Goal: Task Accomplishment & Management: Complete application form

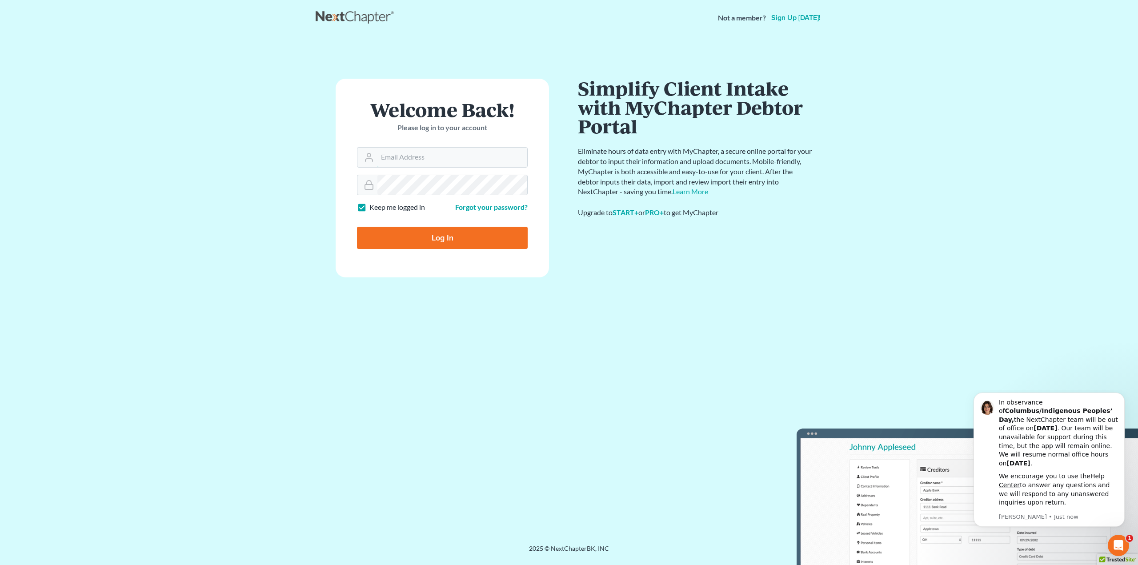
type input "[PERSON_NAME][EMAIL_ADDRESS][DOMAIN_NAME]"
click at [437, 237] on input "Log In" at bounding box center [442, 238] width 171 height 22
type input "Thinking..."
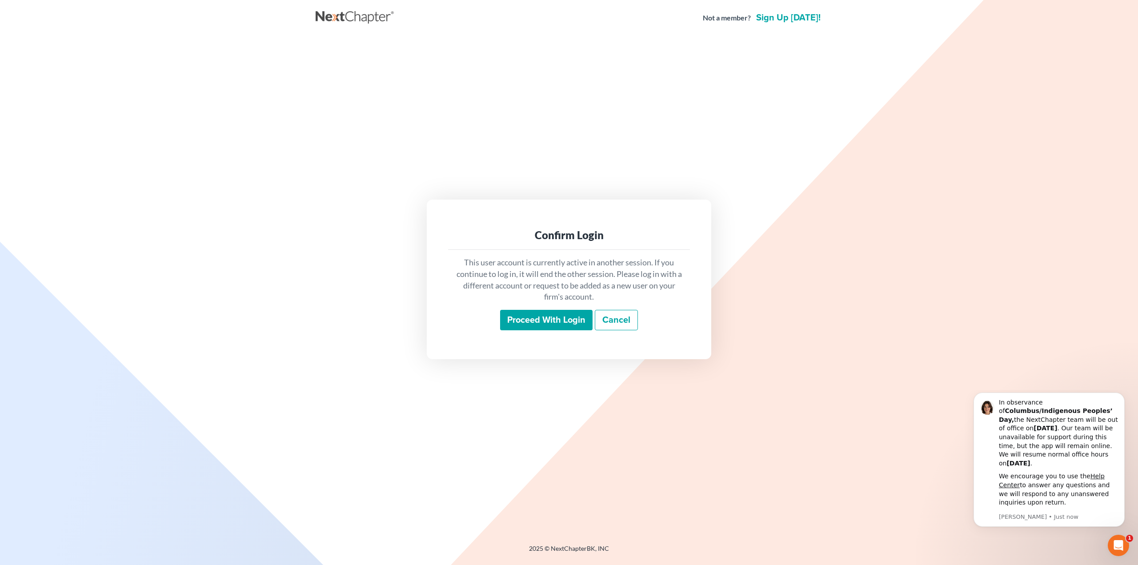
click at [525, 317] on input "Proceed with login" at bounding box center [546, 320] width 92 height 20
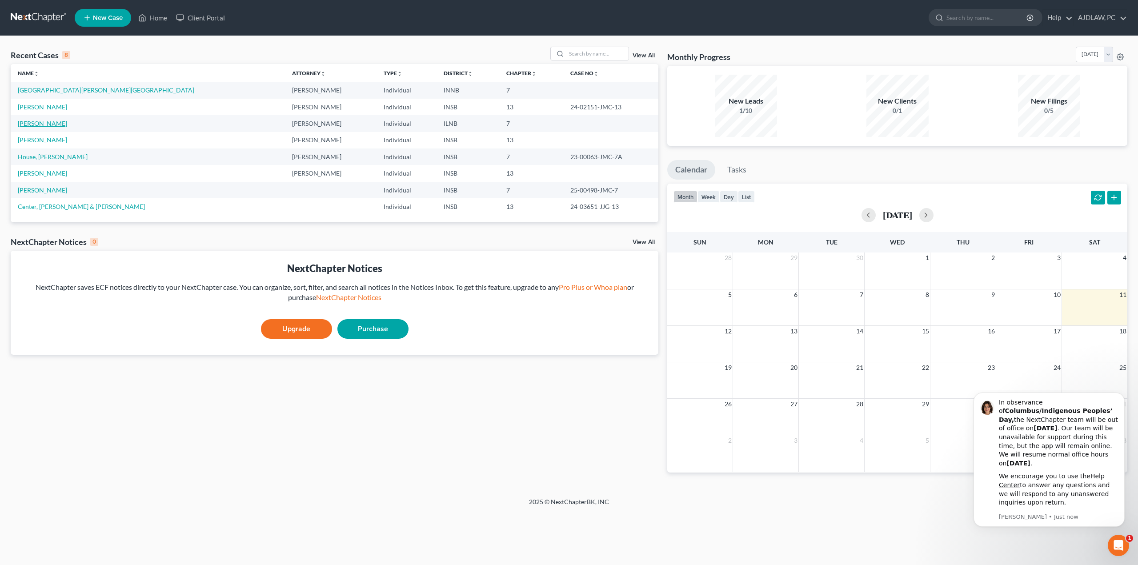
click at [31, 124] on link "[PERSON_NAME]" at bounding box center [42, 124] width 49 height 8
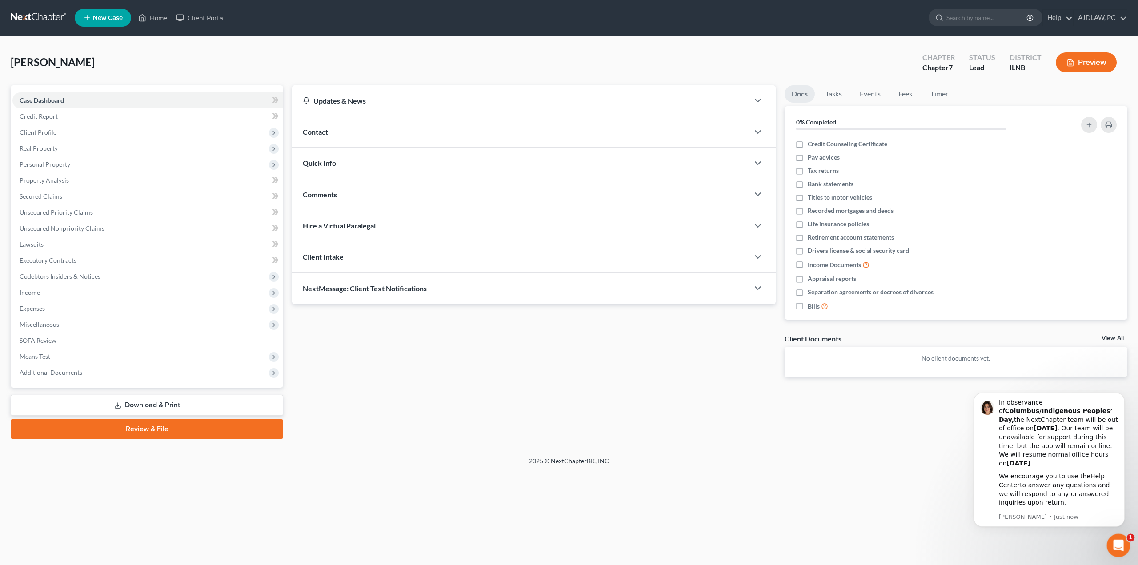
click at [1121, 541] on icon "Open Intercom Messenger" at bounding box center [1117, 544] width 15 height 15
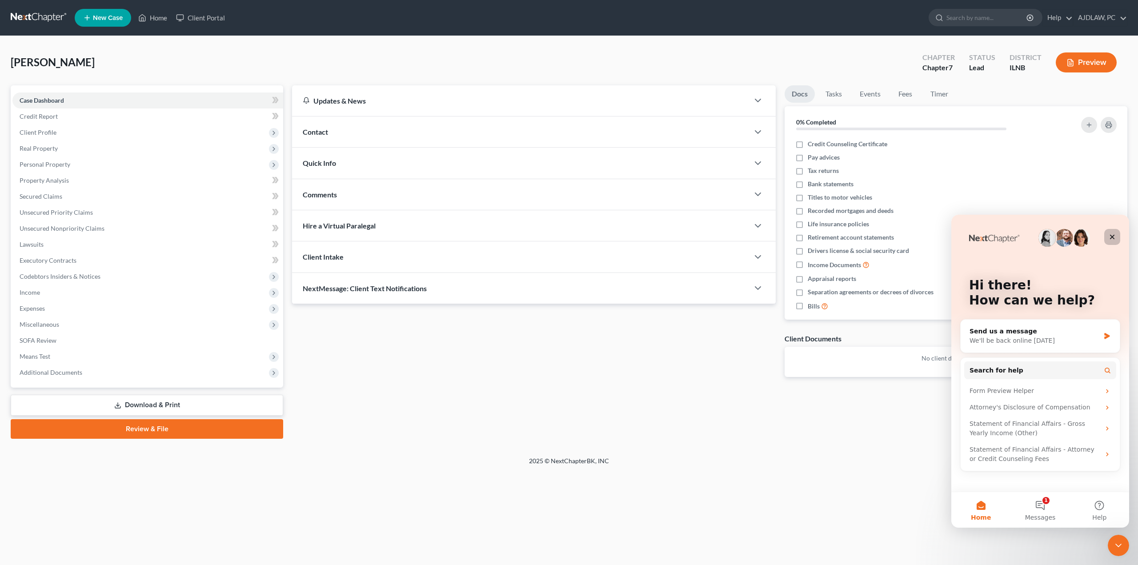
click at [1115, 234] on div "Close" at bounding box center [1112, 237] width 16 height 16
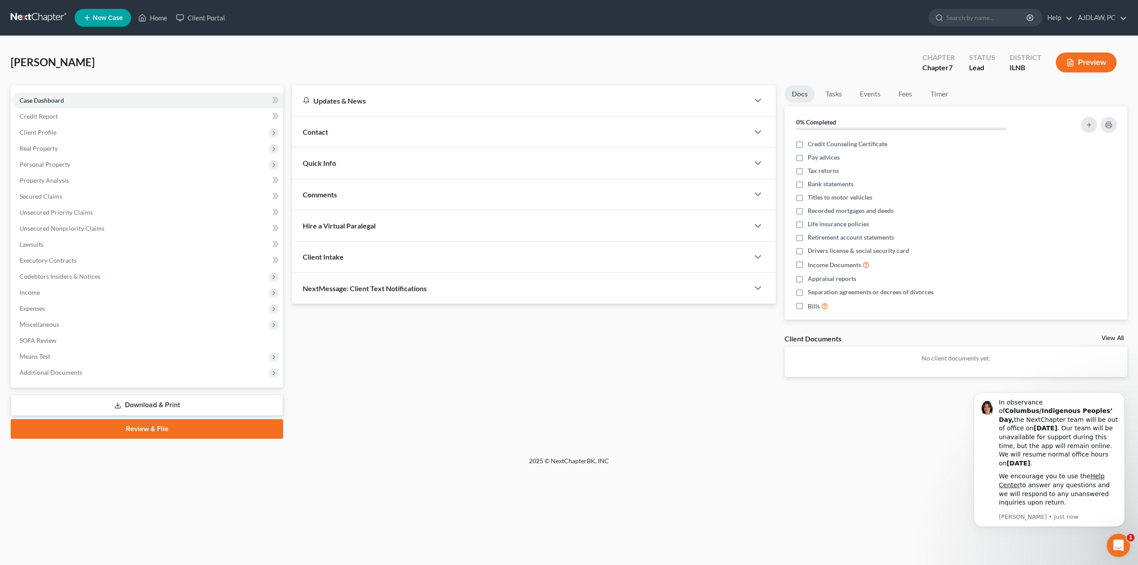
click at [1118, 551] on div "Open Intercom Messenger" at bounding box center [1116, 543] width 29 height 29
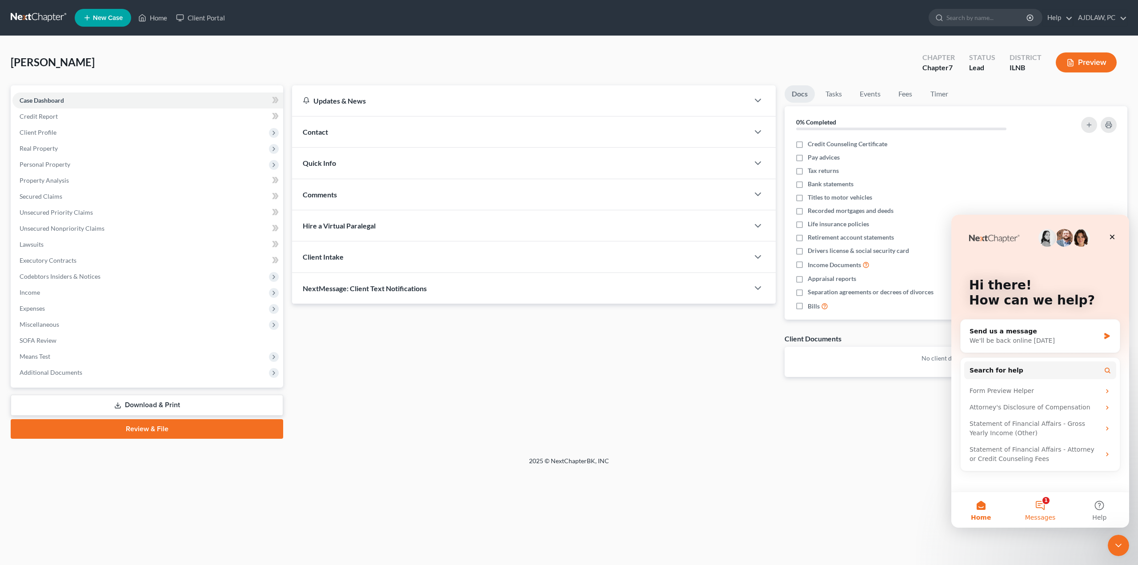
click at [1044, 508] on button "1 Messages" at bounding box center [1039, 510] width 59 height 36
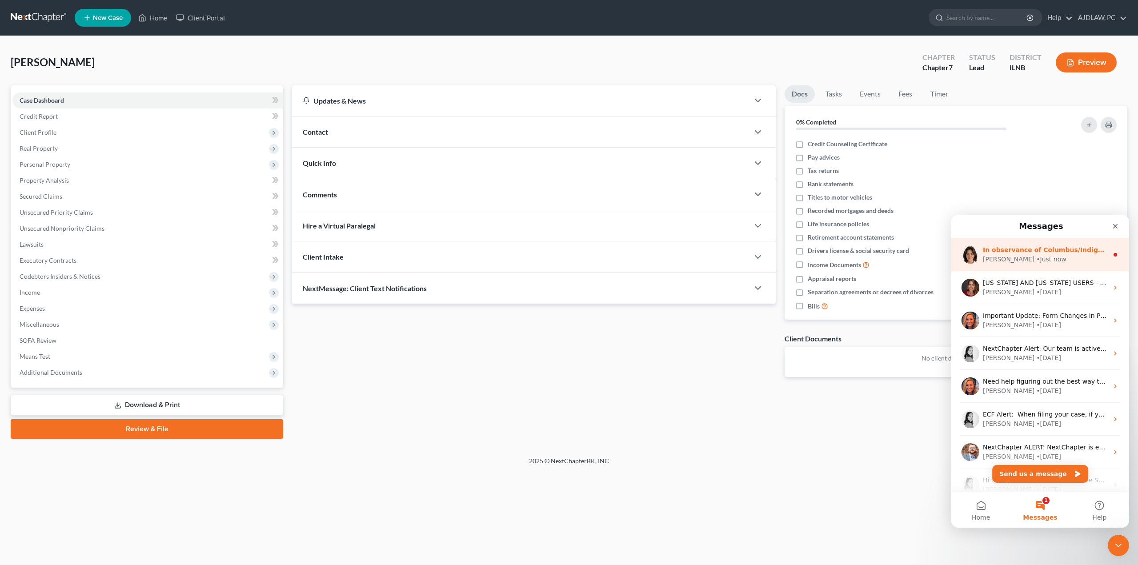
click at [1089, 270] on div "In observance of Columbus/Indigenous Peoples’ Day, the NextChapter team will be…" at bounding box center [1040, 254] width 178 height 33
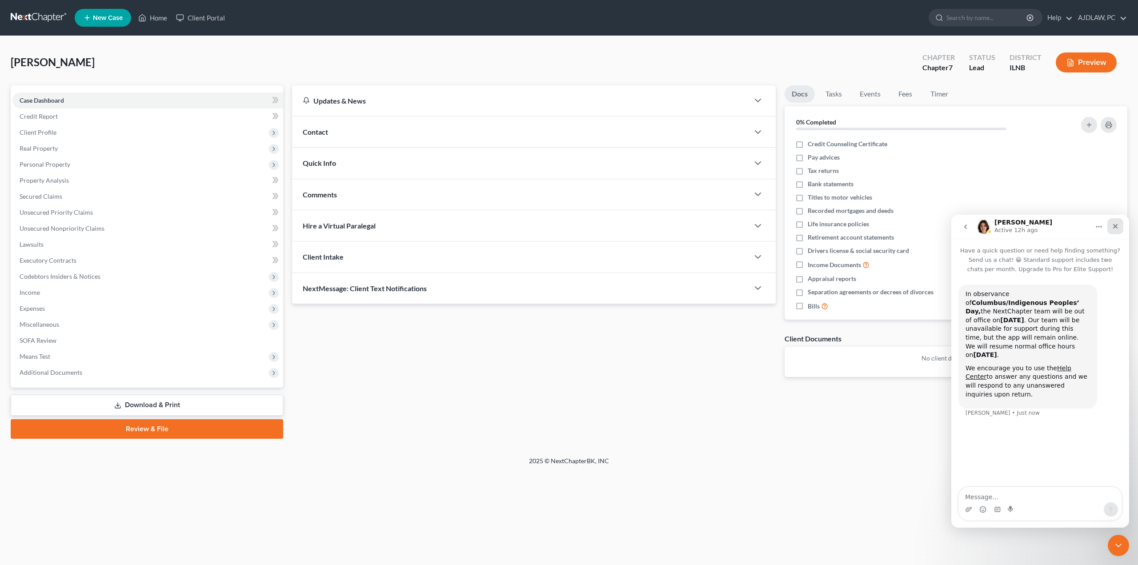
click at [1114, 228] on icon "Close" at bounding box center [1115, 226] width 5 height 5
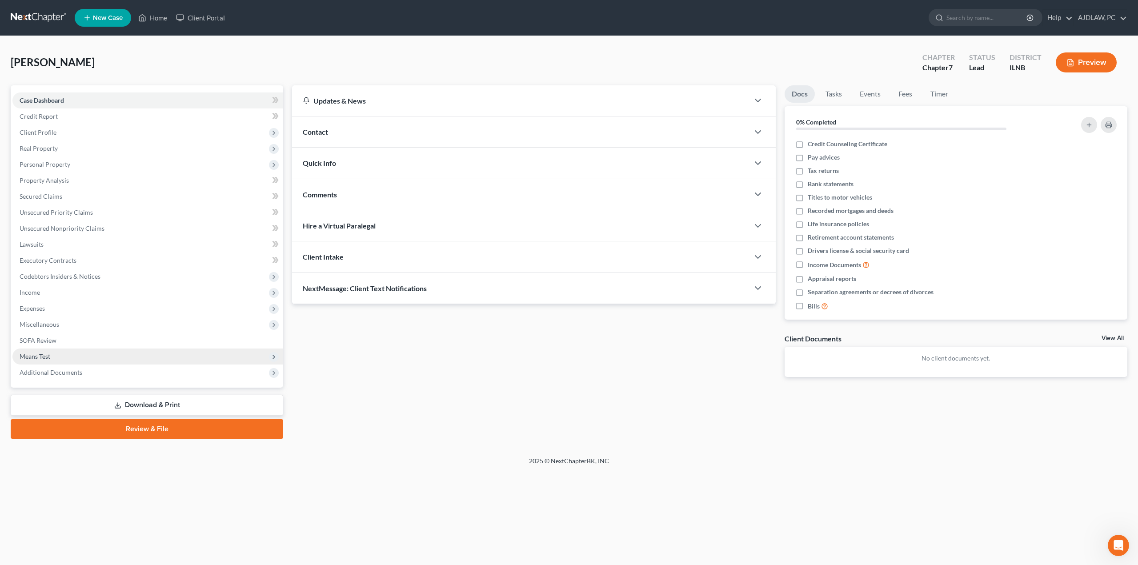
click at [37, 360] on span "Means Test" at bounding box center [35, 356] width 31 height 8
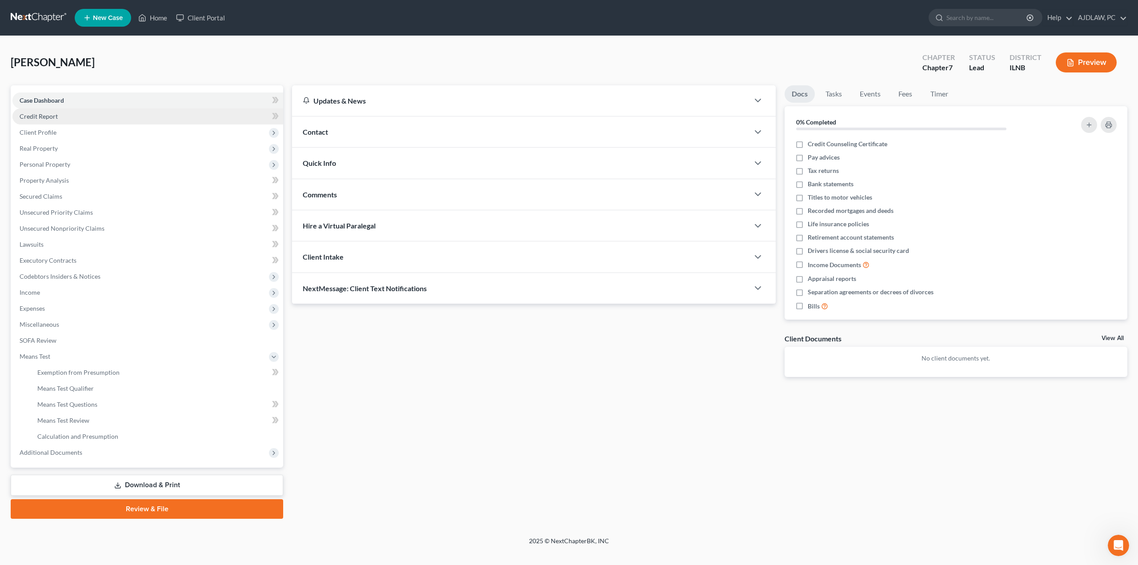
click at [53, 121] on link "Credit Report" at bounding box center [147, 116] width 271 height 16
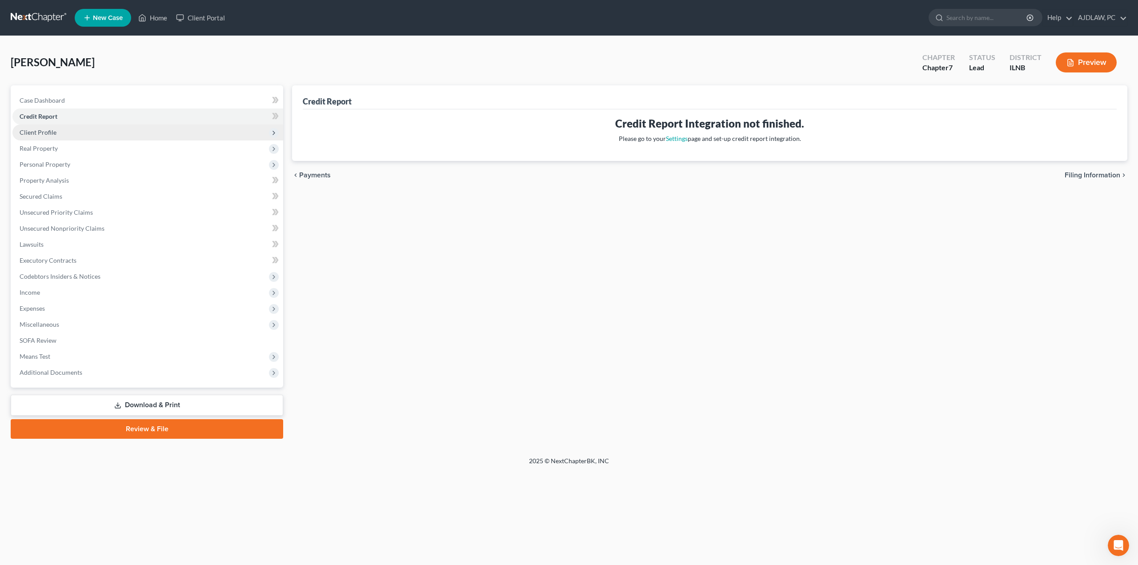
click at [49, 135] on span "Client Profile" at bounding box center [38, 132] width 37 height 8
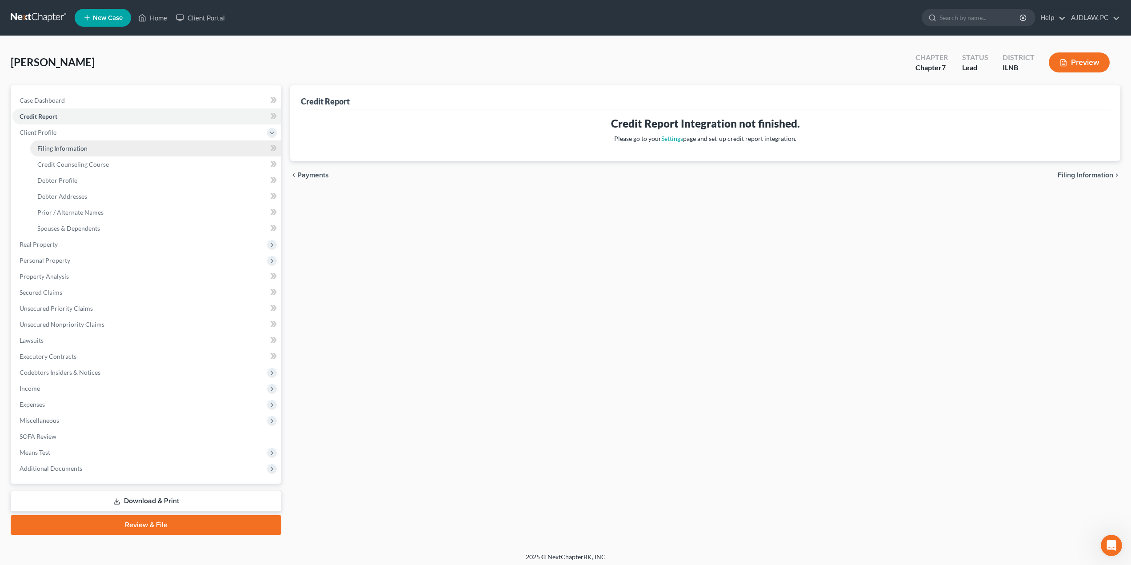
click at [52, 147] on span "Filing Information" at bounding box center [62, 148] width 50 height 8
select select "1"
select select "0"
select select "14"
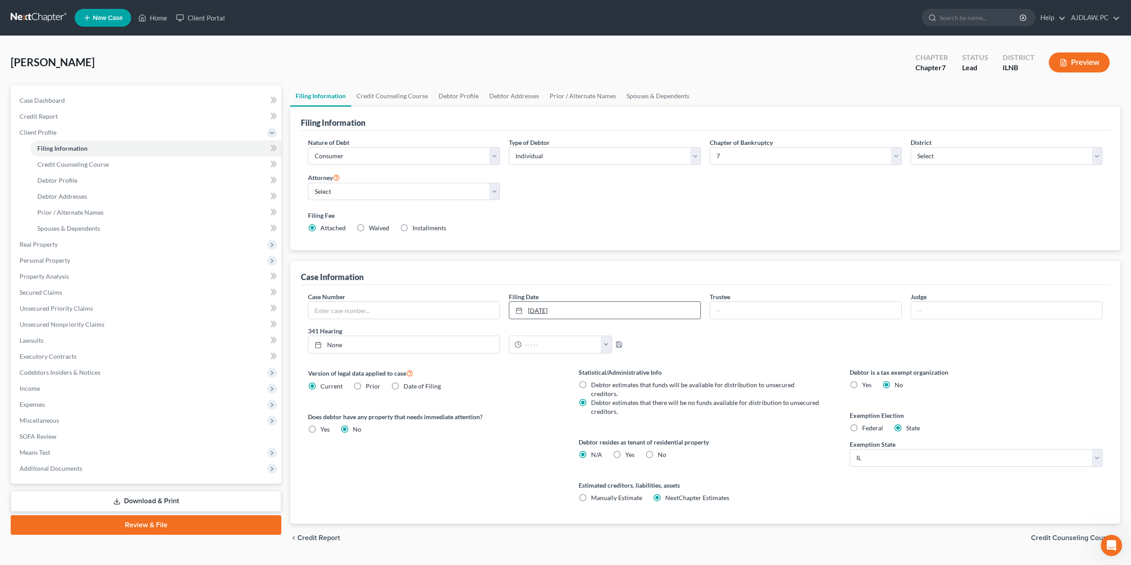
click at [611, 306] on link "8/1/2025" at bounding box center [604, 310] width 191 height 17
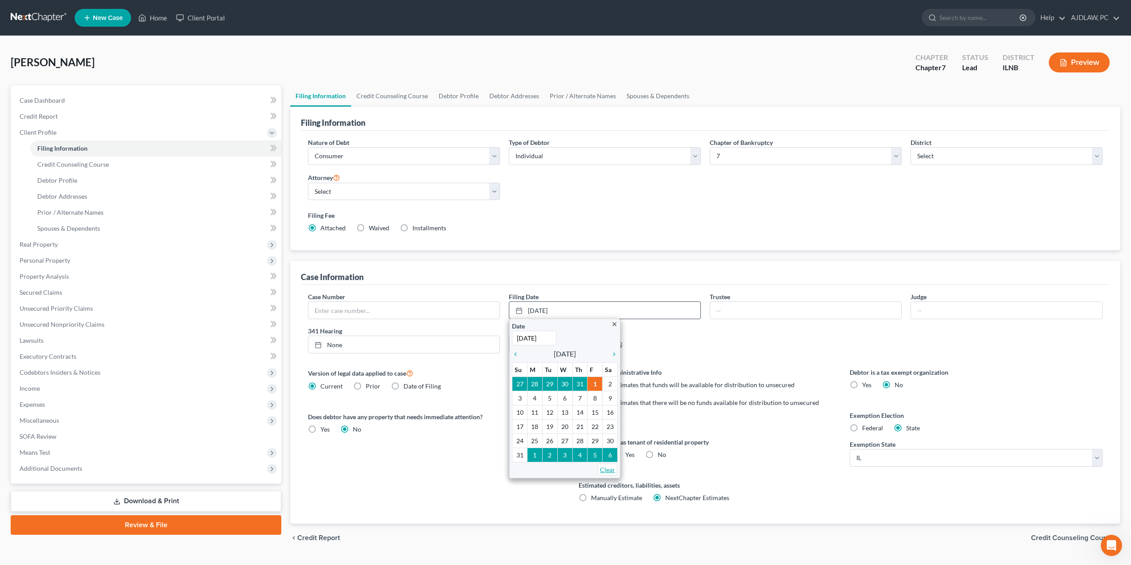
click at [615, 472] on link "Clear" at bounding box center [608, 470] width 20 height 12
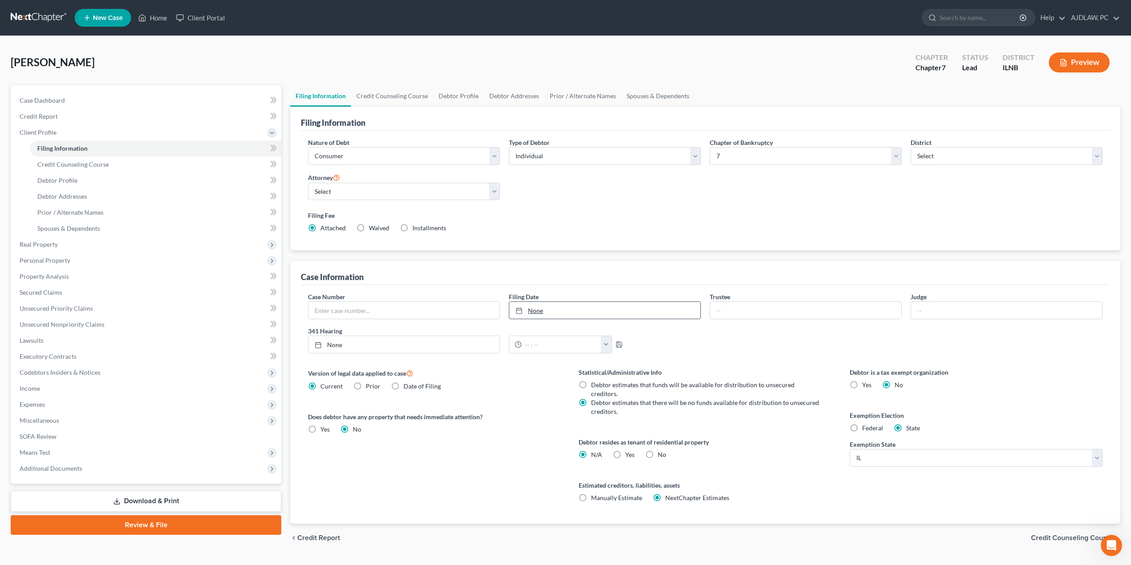
type input "10/11/2025"
click at [558, 313] on link "10/11/2025" at bounding box center [604, 310] width 191 height 17
type input "`"
click at [775, 332] on div "Case Number Filing Date 10/11/2025 close Date 10/11/2025 Time 12:00 AM chevron_…" at bounding box center [705, 326] width 803 height 68
click at [777, 313] on input "`" at bounding box center [805, 310] width 191 height 17
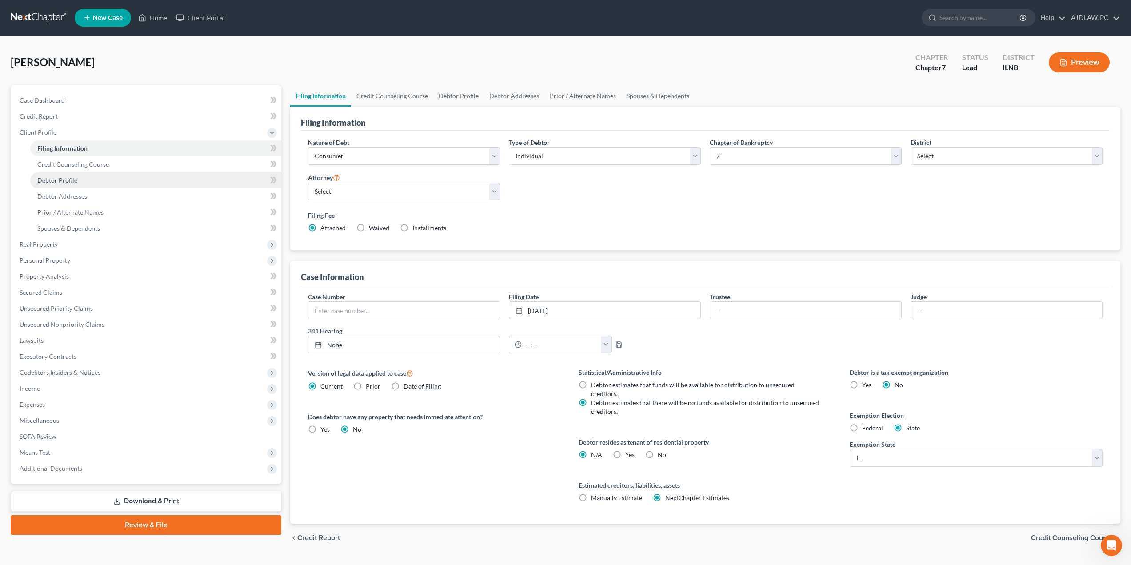
click at [69, 175] on link "Debtor Profile" at bounding box center [155, 180] width 251 height 16
select select "1"
select select "4"
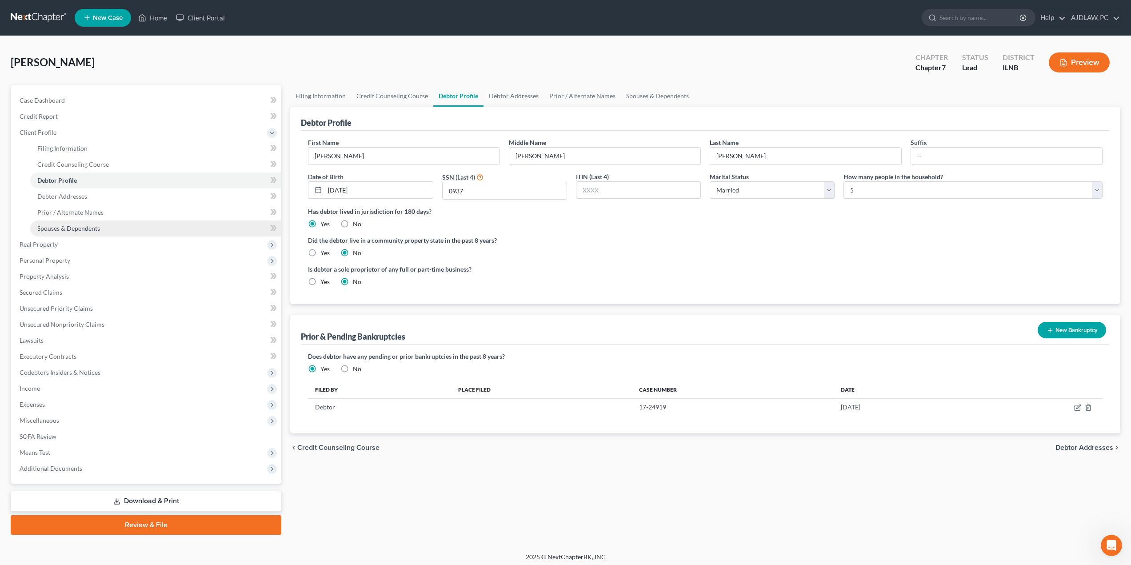
click at [67, 226] on span "Spouses & Dependents" at bounding box center [68, 228] width 63 height 8
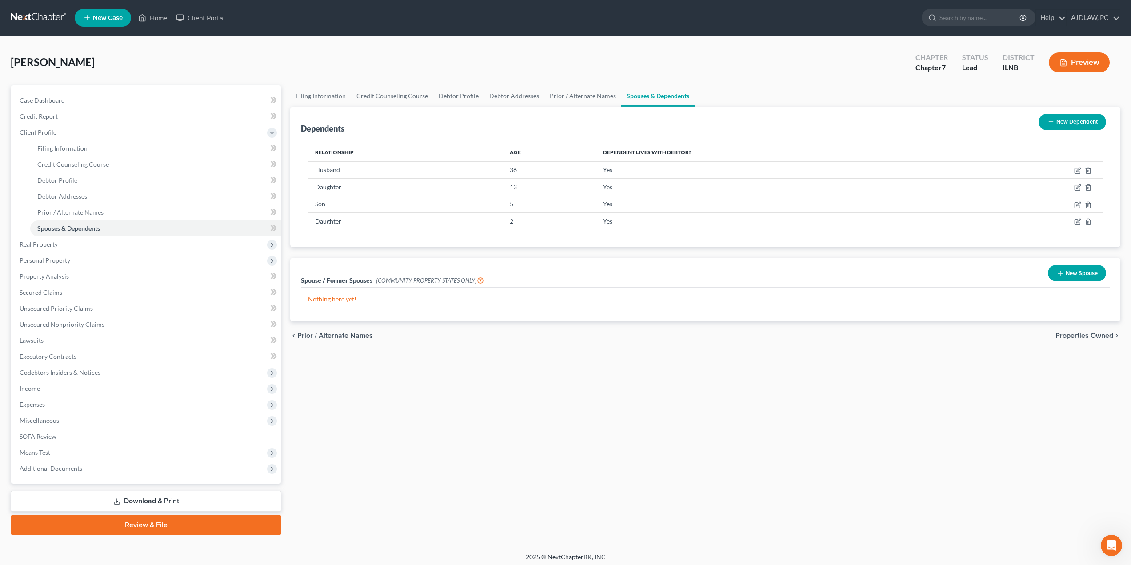
click at [173, 506] on link "Download & Print" at bounding box center [146, 501] width 271 height 21
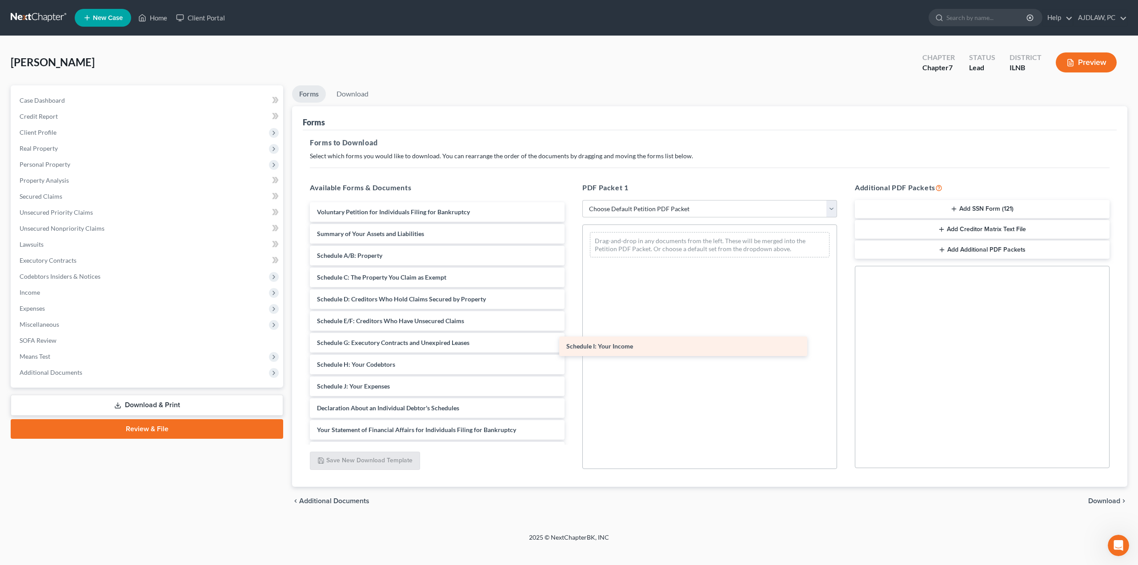
drag, startPoint x: 369, startPoint y: 386, endPoint x: 622, endPoint y: 345, distance: 255.6
click at [571, 345] on div "Schedule I: Your Income Voluntary Petition for Individuals Filing for Bankruptc…" at bounding box center [437, 397] width 269 height 390
drag, startPoint x: 401, startPoint y: 388, endPoint x: 638, endPoint y: 351, distance: 239.7
click at [571, 351] on div "Schedule J: Your Expenses Voluntary Petition for Individuals Filing for Bankrup…" at bounding box center [437, 386] width 269 height 368
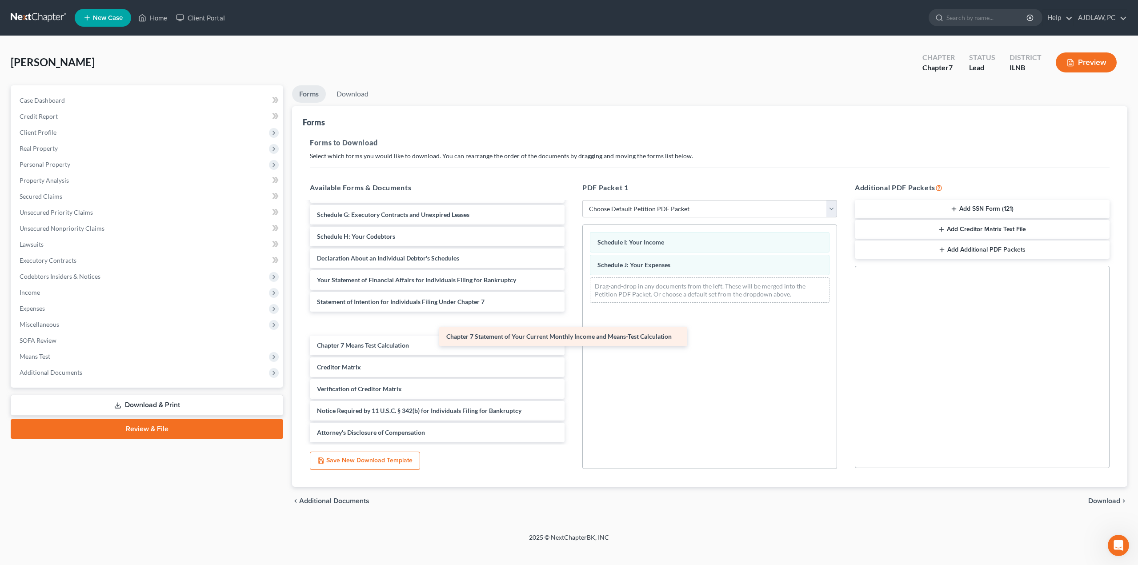
scroll to position [106, 0]
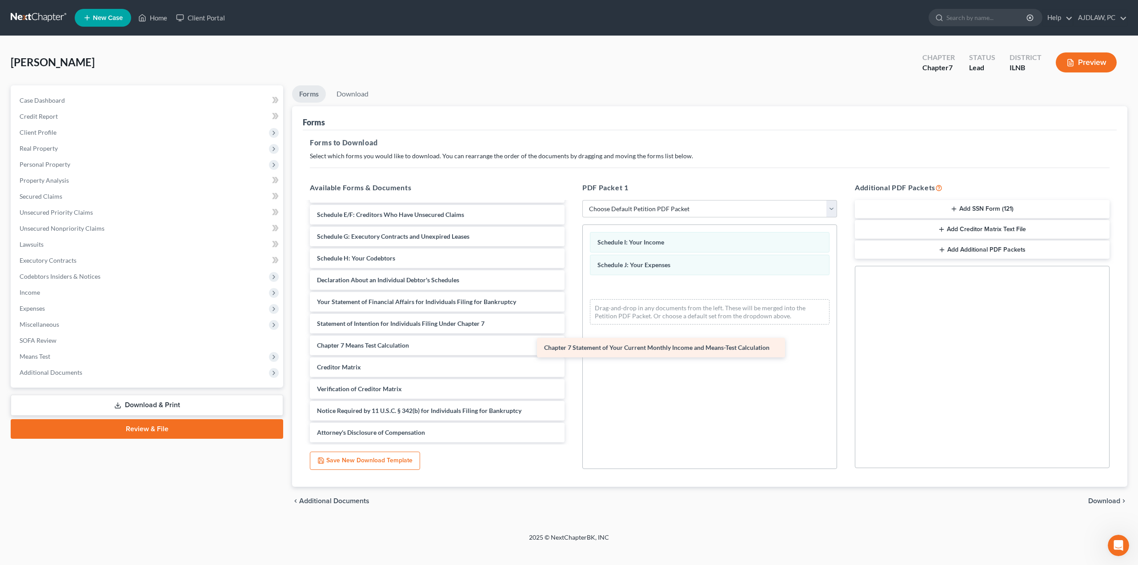
drag, startPoint x: 400, startPoint y: 321, endPoint x: 627, endPoint y: 345, distance: 228.4
click at [571, 345] on div "Chapter 7 Statement of Your Current Monthly Income and Means-Test Calculation V…" at bounding box center [437, 269] width 269 height 346
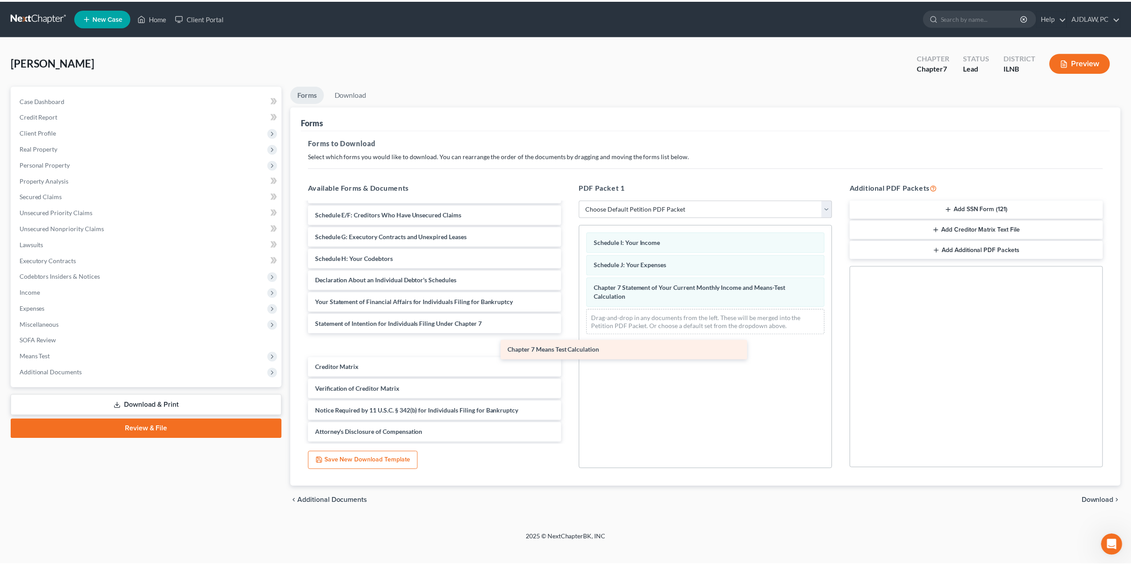
scroll to position [84, 0]
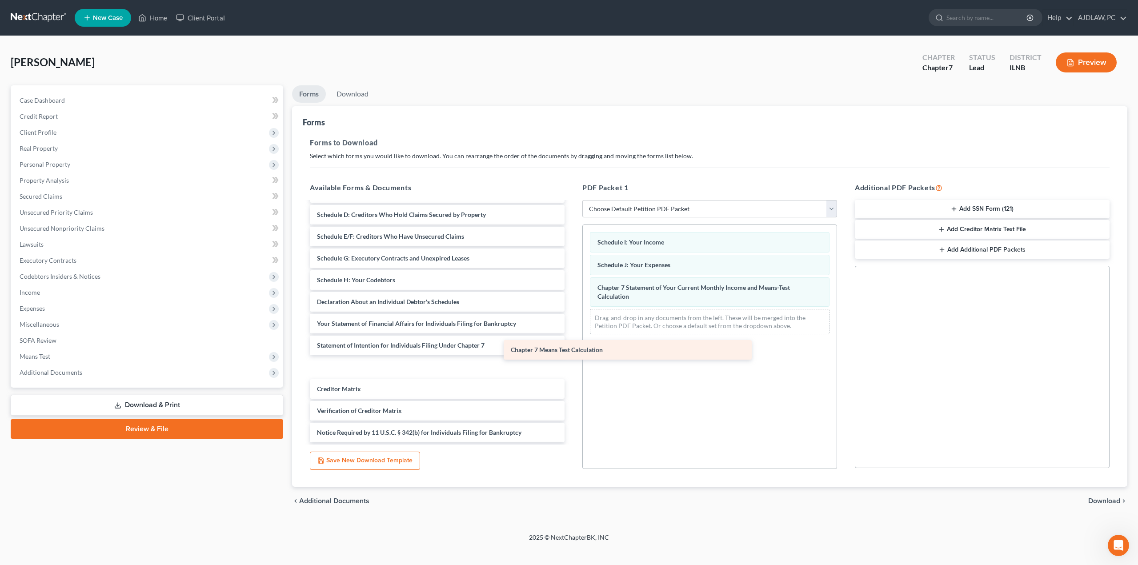
drag, startPoint x: 380, startPoint y: 345, endPoint x: 668, endPoint y: 354, distance: 289.0
click at [571, 354] on div "Chapter 7 Means Test Calculation Voluntary Petition for Individuals Filing for …" at bounding box center [437, 291] width 269 height 346
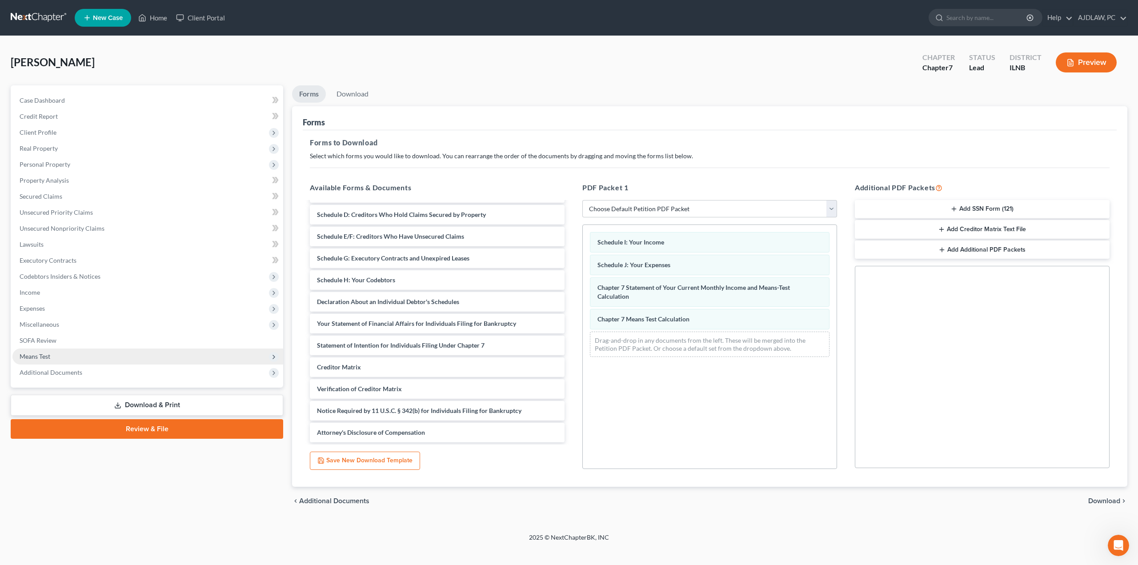
click at [45, 356] on span "Means Test" at bounding box center [35, 356] width 31 height 8
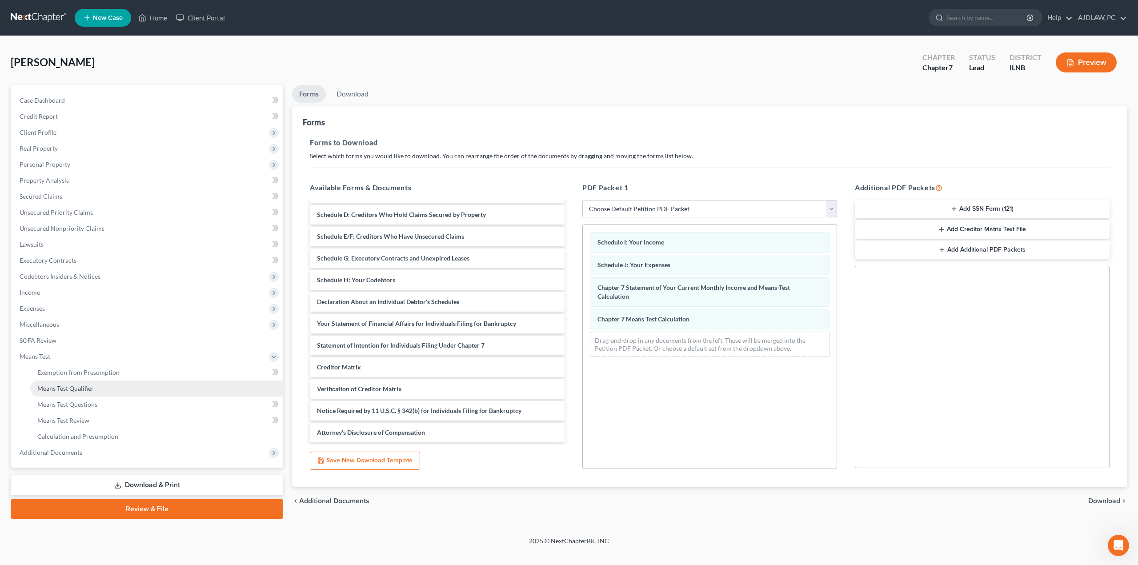
click at [78, 387] on span "Means Test Qualifier" at bounding box center [65, 388] width 56 height 8
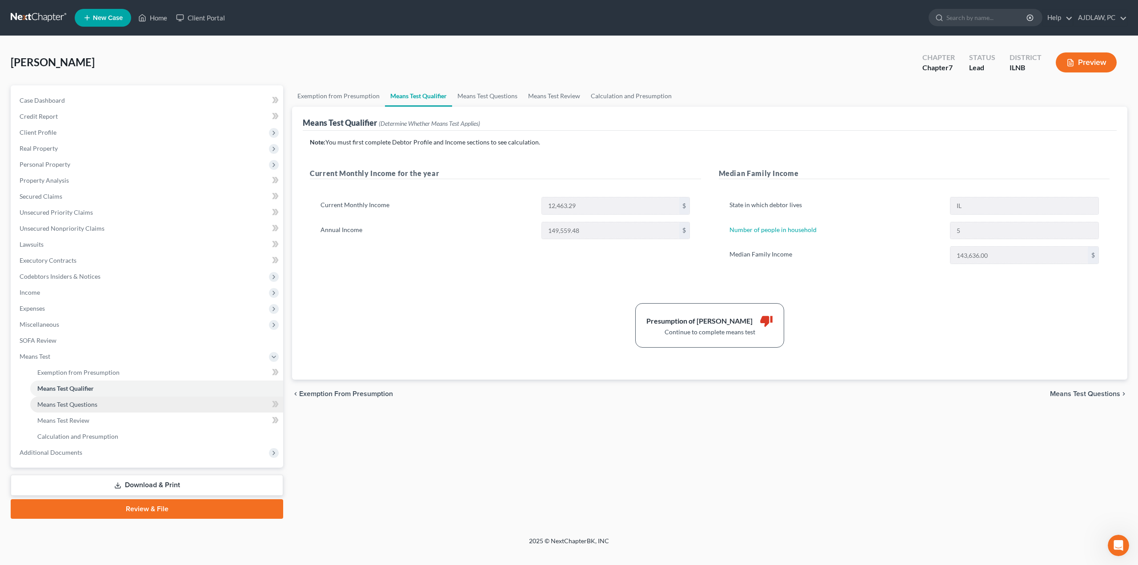
click at [75, 401] on span "Means Test Questions" at bounding box center [67, 404] width 60 height 8
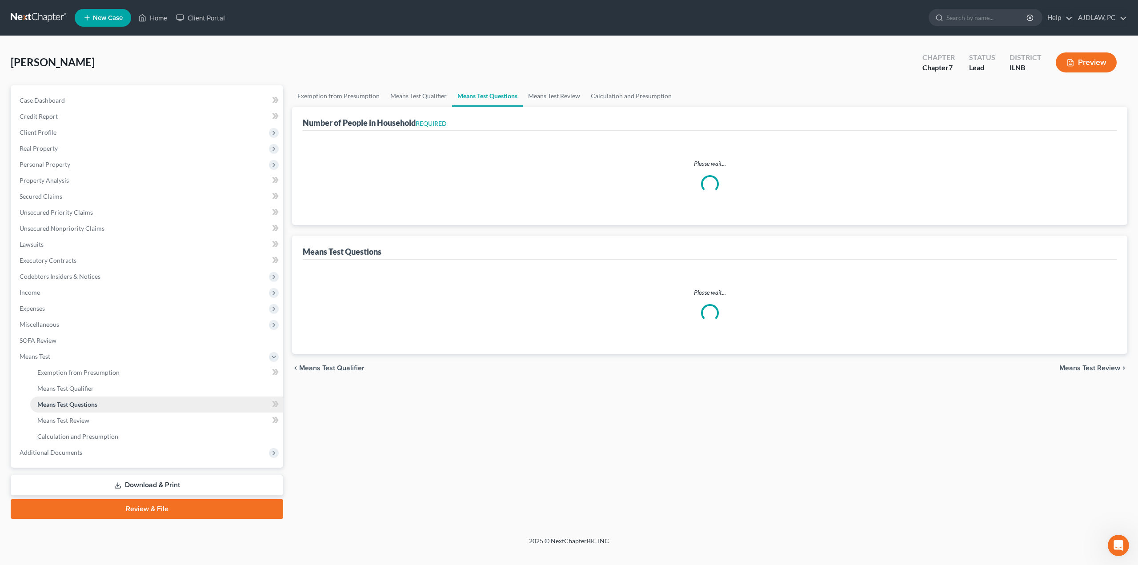
select select "5"
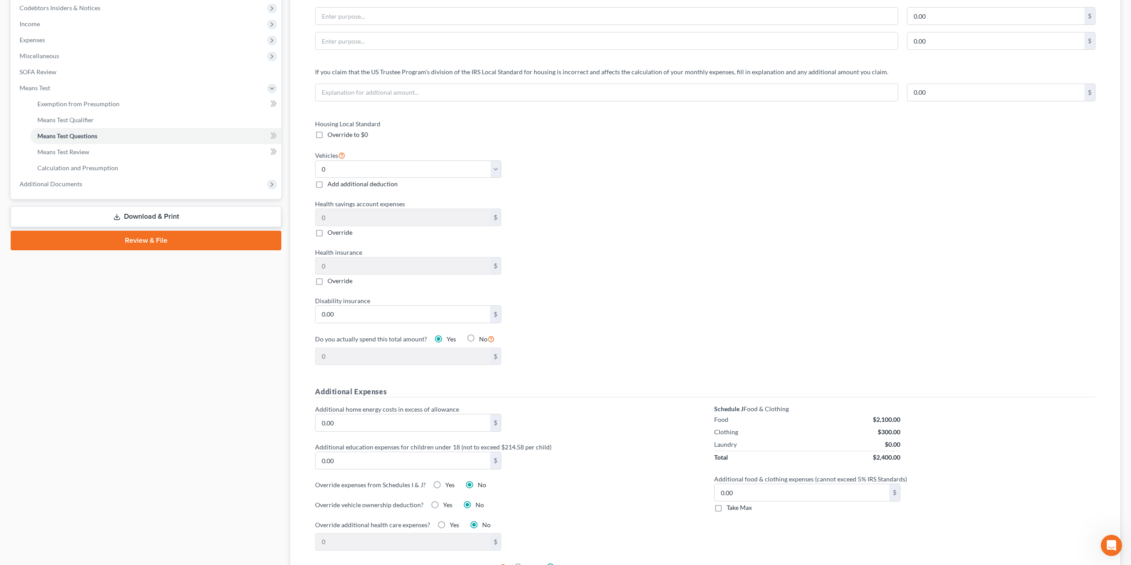
scroll to position [245, 0]
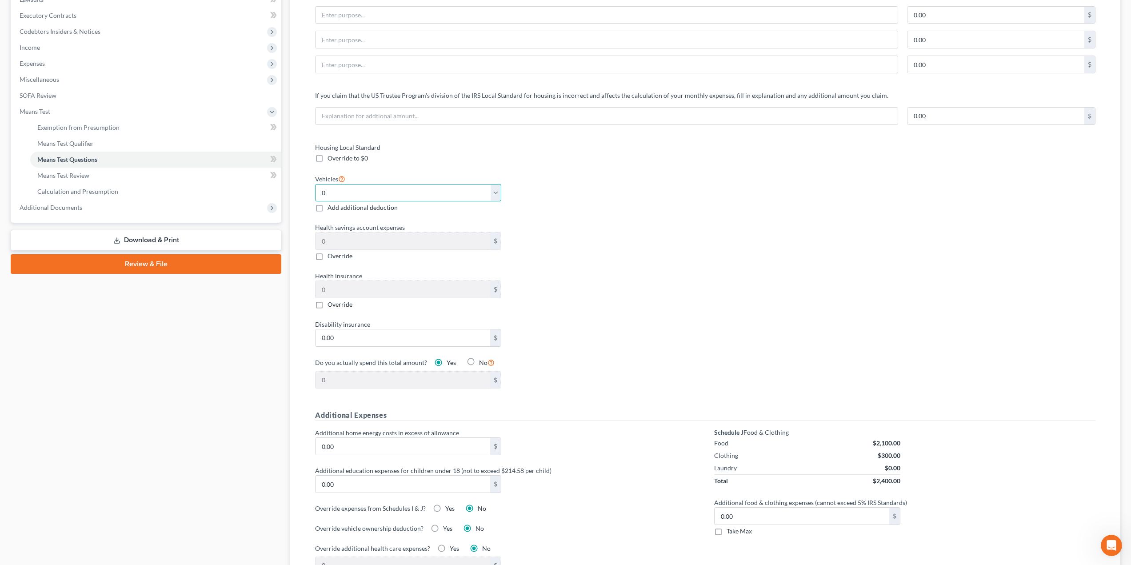
click at [381, 189] on select "Select 0 1 2 3 4 5" at bounding box center [408, 193] width 186 height 18
select select "2"
click at [315, 184] on select "Select 0 1 2 3 4 5" at bounding box center [408, 193] width 186 height 18
click at [621, 224] on label "Health savings account expenses" at bounding box center [506, 227] width 390 height 9
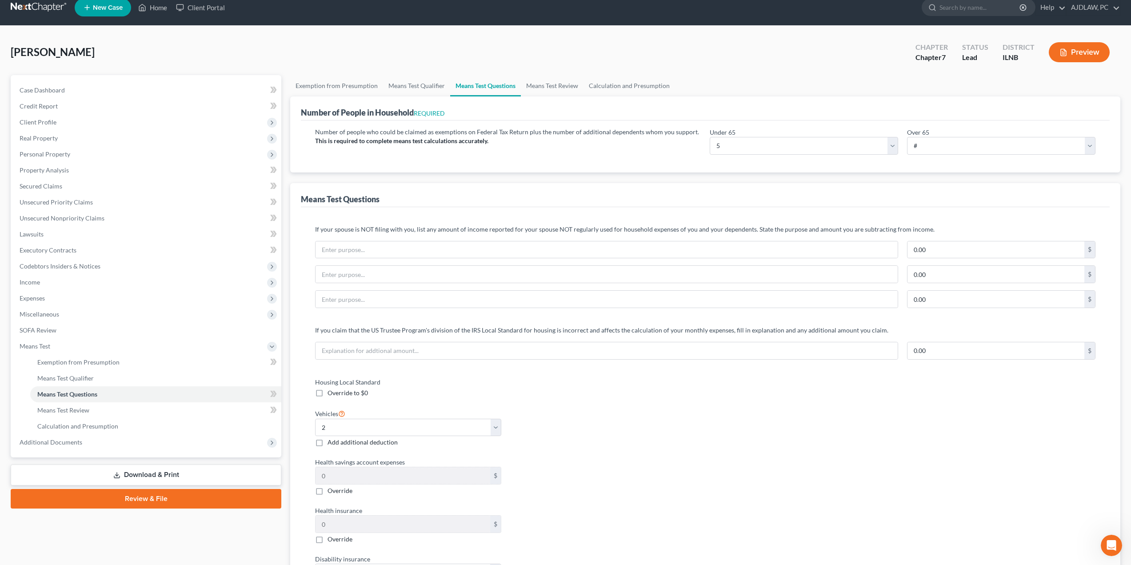
scroll to position [0, 0]
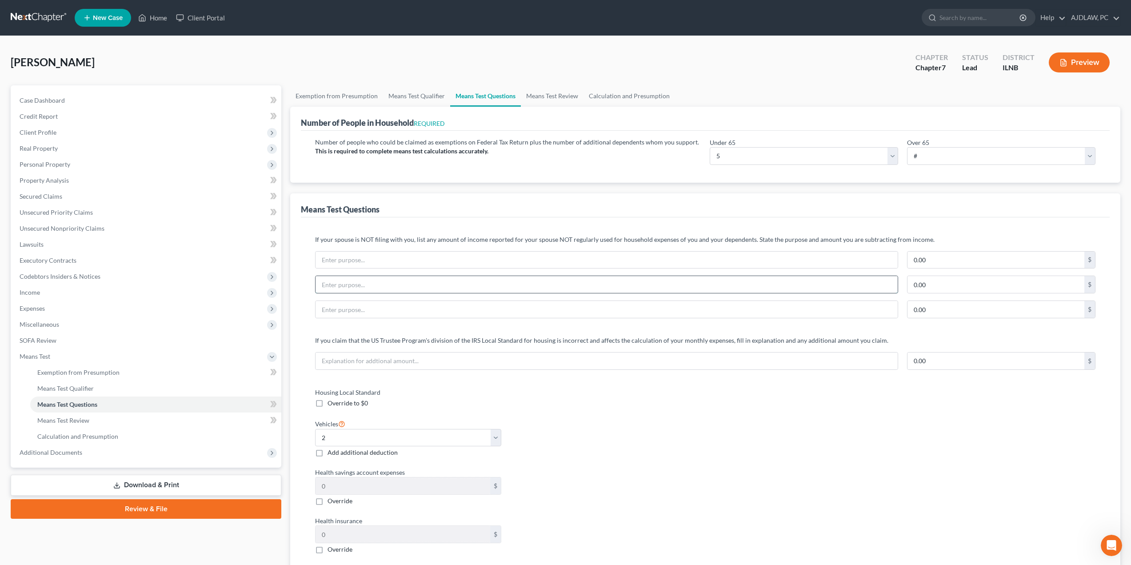
click at [420, 280] on input "text" at bounding box center [607, 284] width 582 height 17
click at [44, 294] on span "Income" at bounding box center [146, 292] width 269 height 16
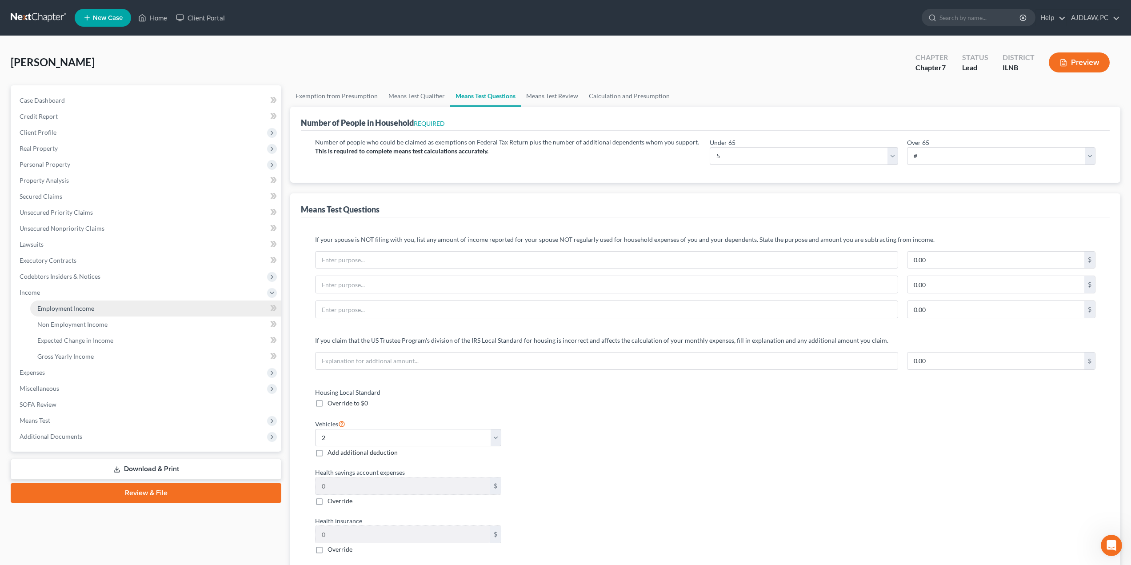
click at [49, 306] on span "Employment Income" at bounding box center [65, 308] width 57 height 8
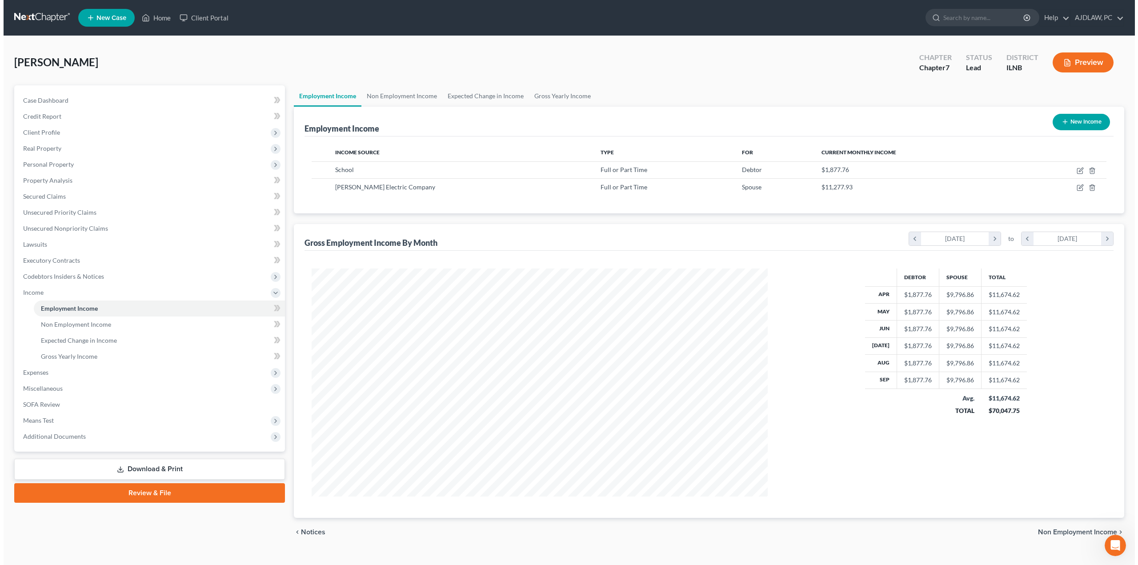
scroll to position [228, 474]
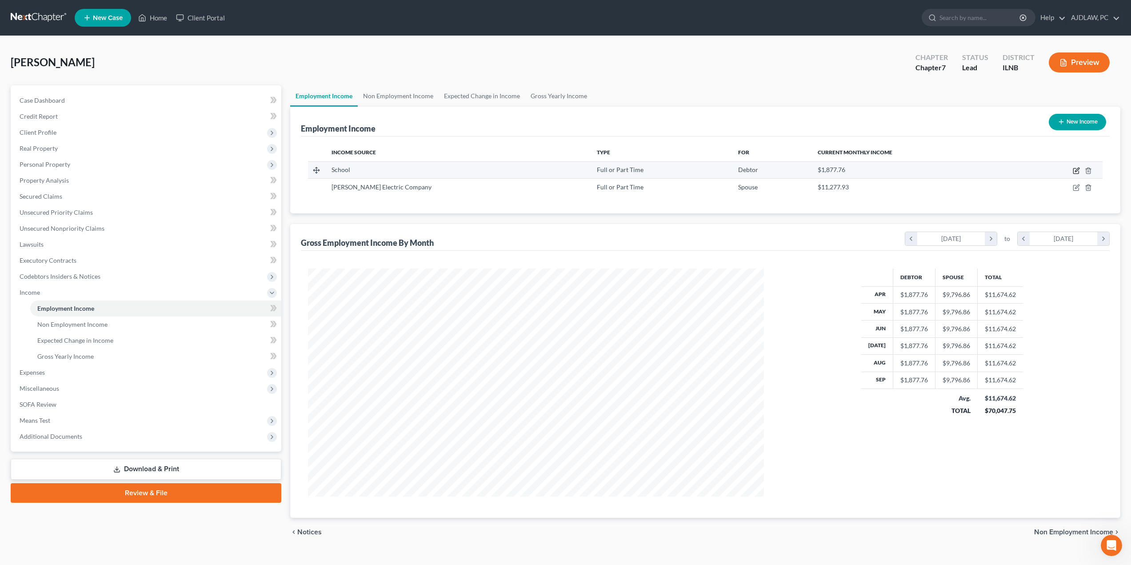
click at [1076, 170] on icon "button" at bounding box center [1077, 170] width 4 height 4
select select "0"
select select "3"
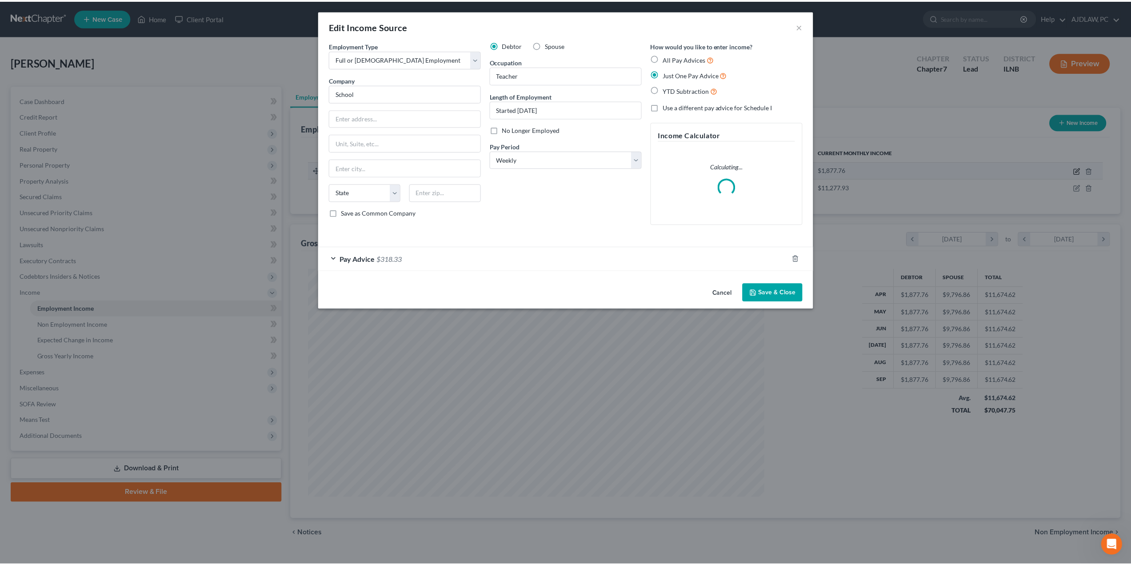
scroll to position [229, 477]
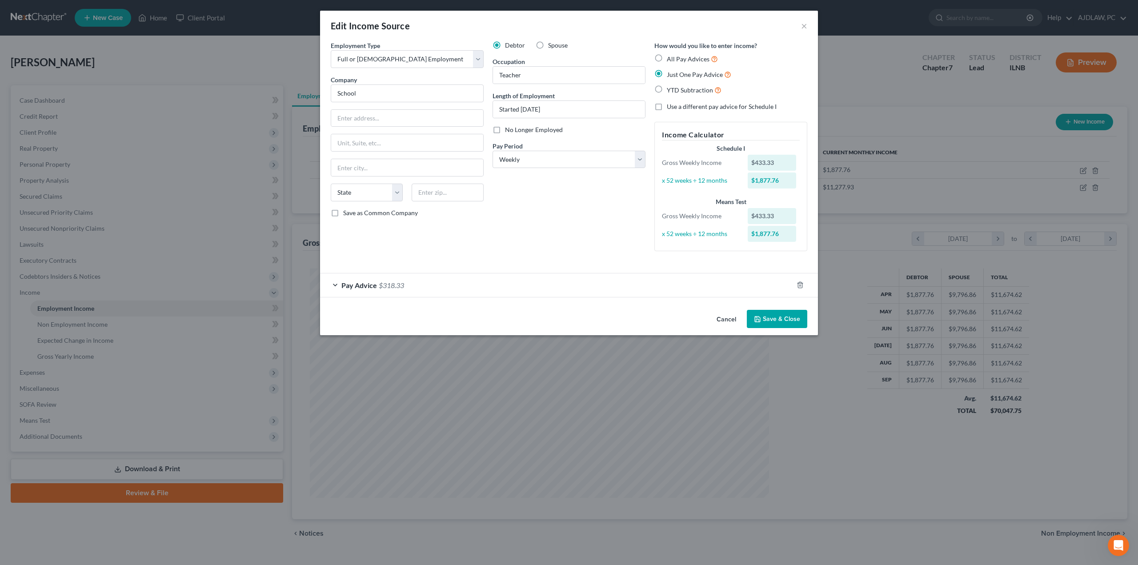
click at [372, 281] on span "Pay Advice" at bounding box center [359, 285] width 36 height 8
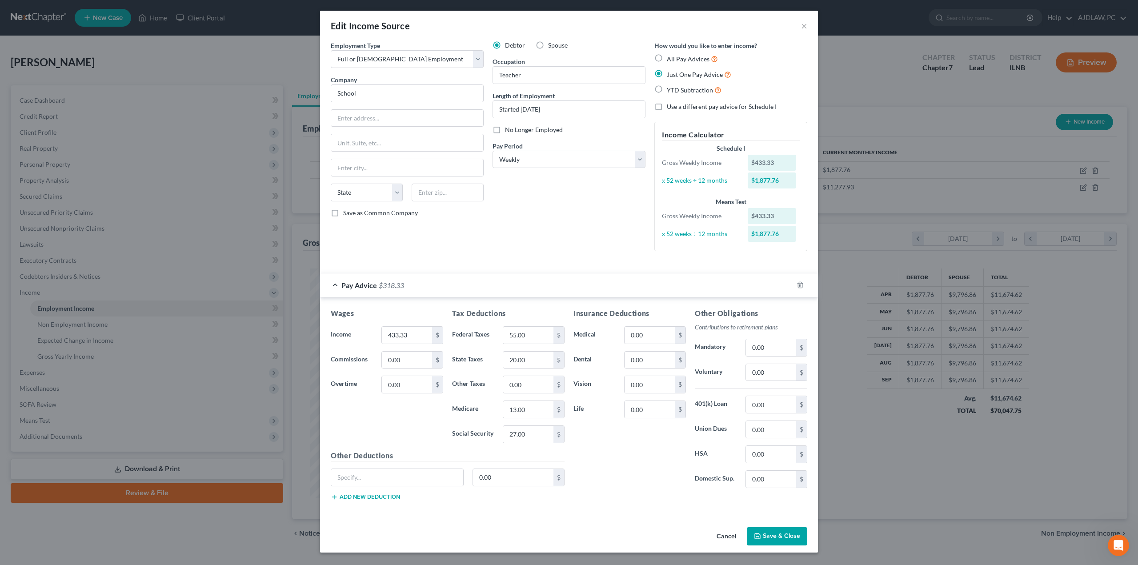
click at [375, 283] on span "Pay Advice" at bounding box center [359, 285] width 36 height 8
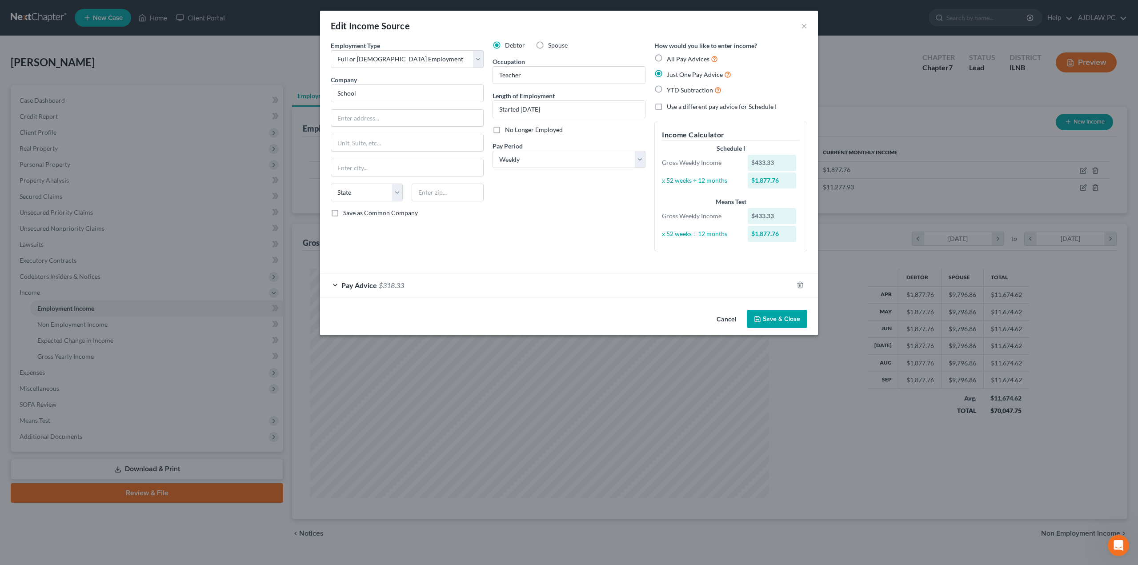
click at [785, 323] on button "Save & Close" at bounding box center [777, 319] width 60 height 19
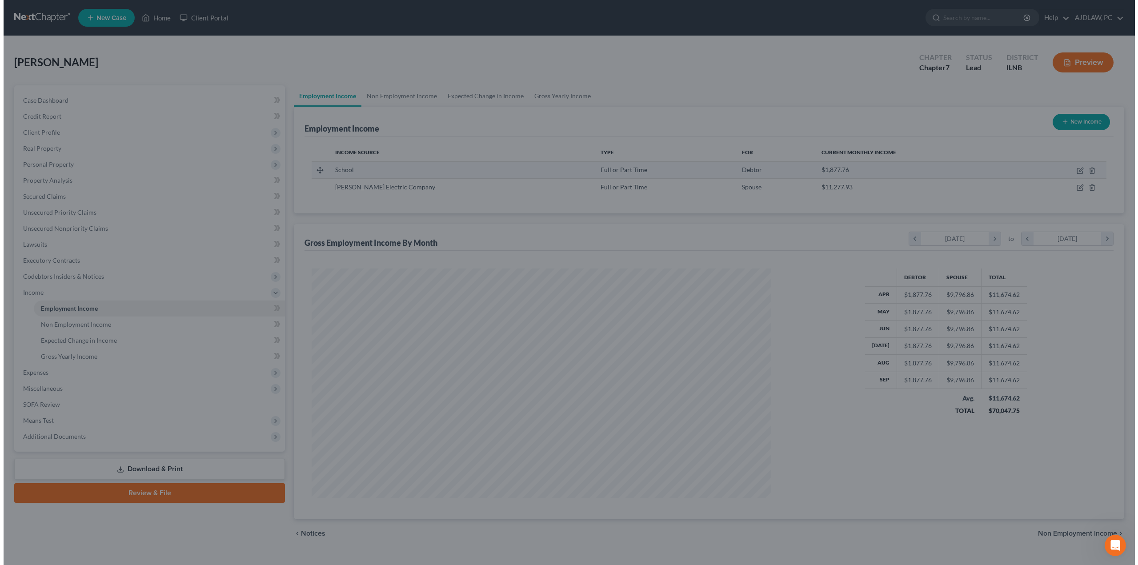
scroll to position [444171, 443925]
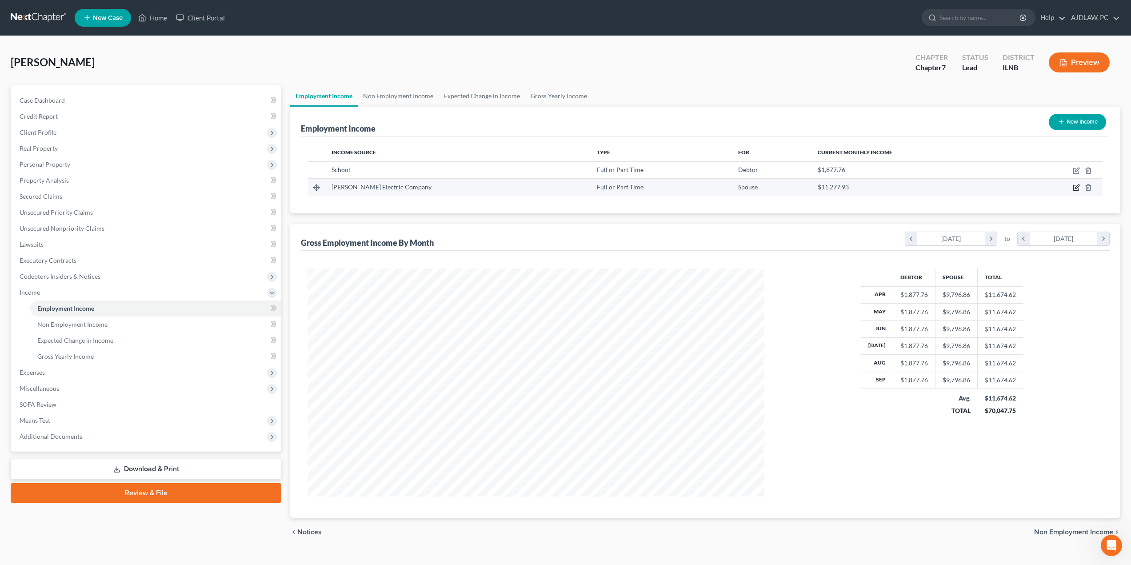
click at [1076, 188] on icon "button" at bounding box center [1076, 187] width 7 height 7
select select "0"
select select "39"
select select "3"
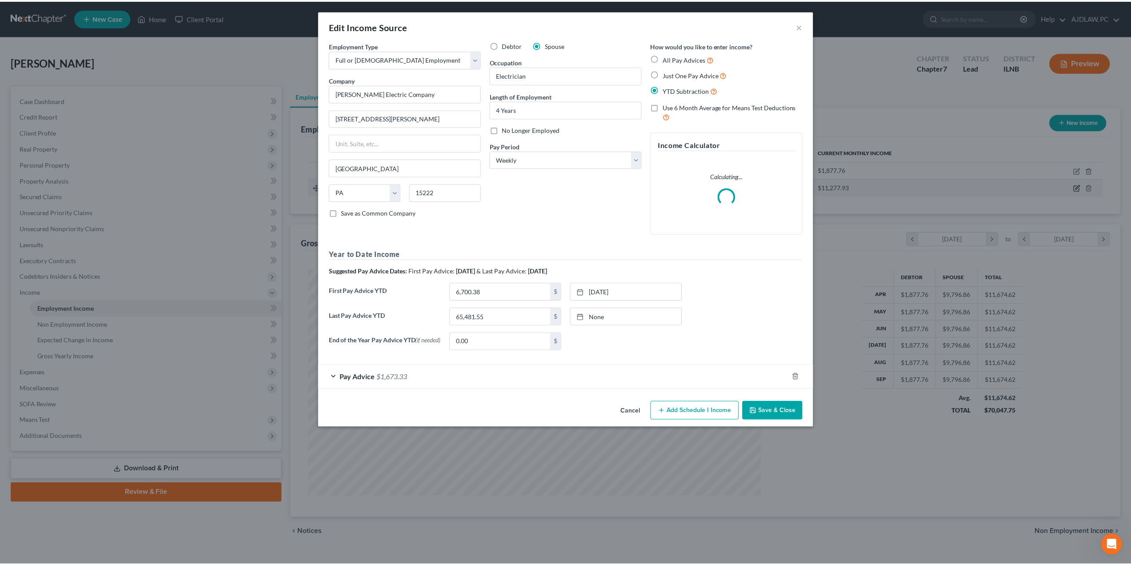
scroll to position [229, 477]
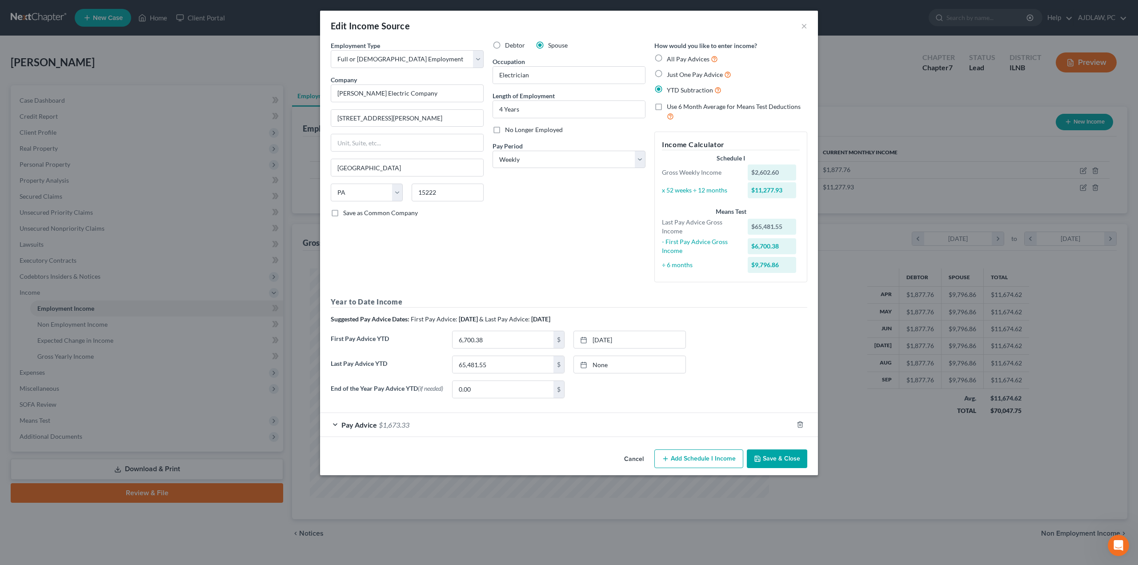
click at [396, 421] on div "Pay Advice $1,673.33" at bounding box center [556, 425] width 473 height 24
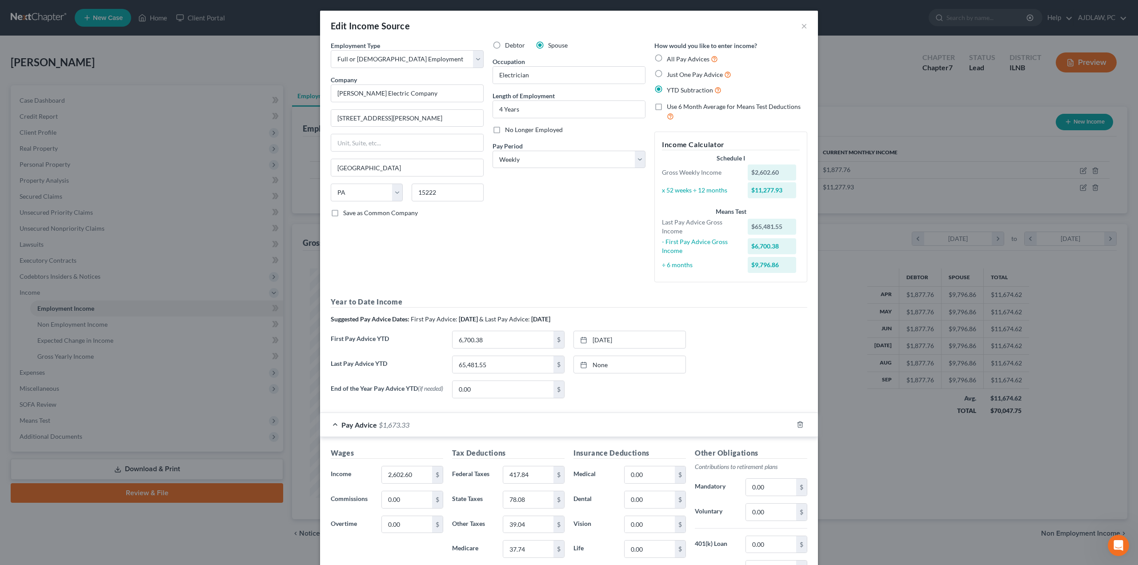
click at [390, 426] on span "$1,673.33" at bounding box center [394, 424] width 31 height 8
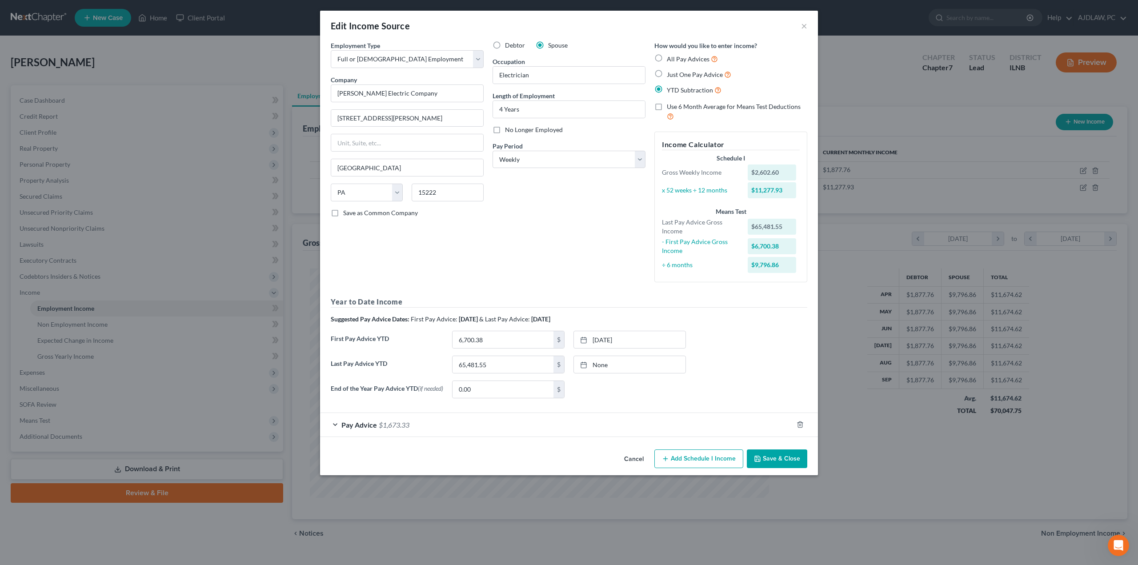
click at [680, 74] on span "Just One Pay Advice" at bounding box center [695, 75] width 56 height 8
click at [676, 74] on input "Just One Pay Advice" at bounding box center [673, 72] width 6 height 6
radio input "true"
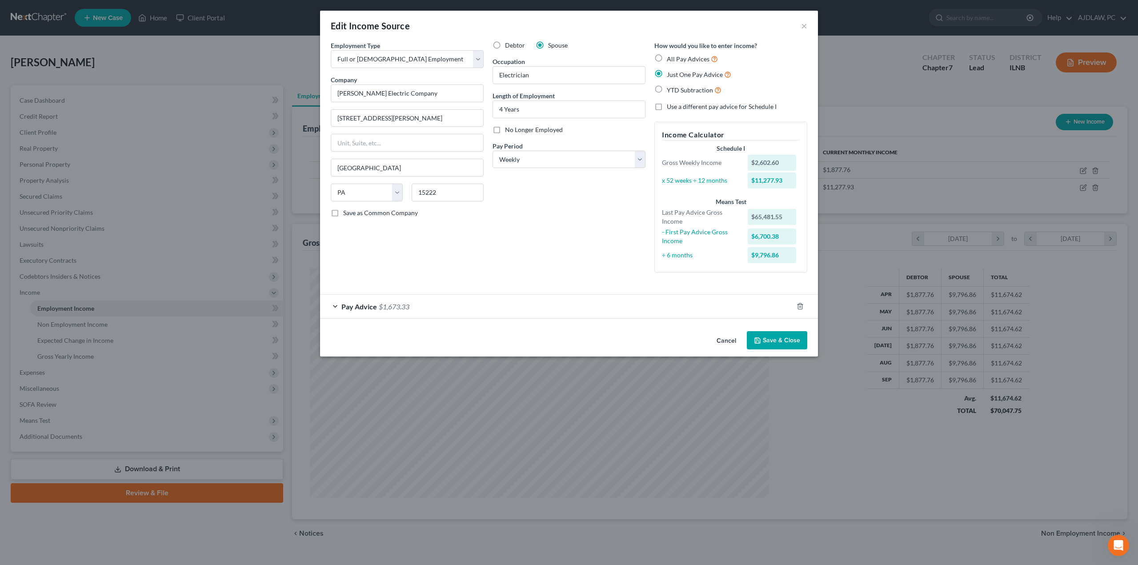
click at [792, 342] on button "Save & Close" at bounding box center [777, 340] width 60 height 19
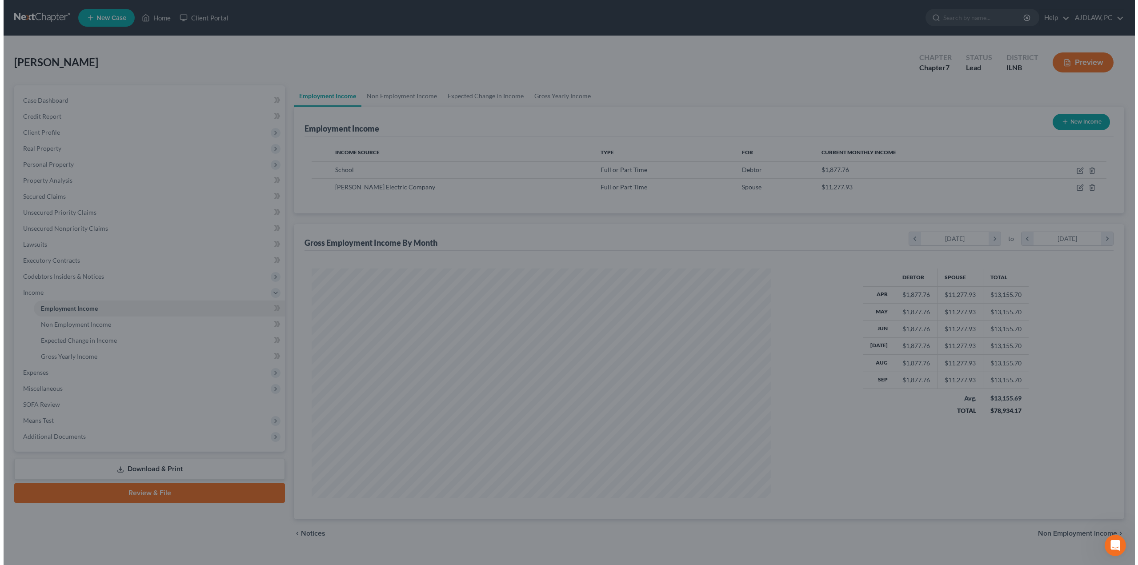
scroll to position [444171, 443925]
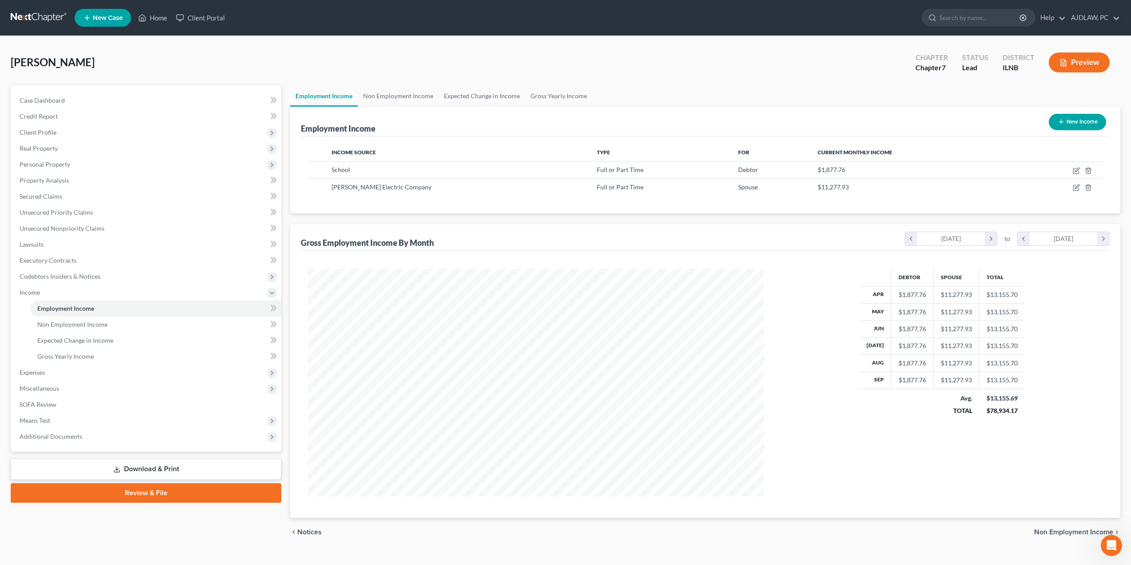
click at [164, 470] on link "Download & Print" at bounding box center [146, 469] width 271 height 21
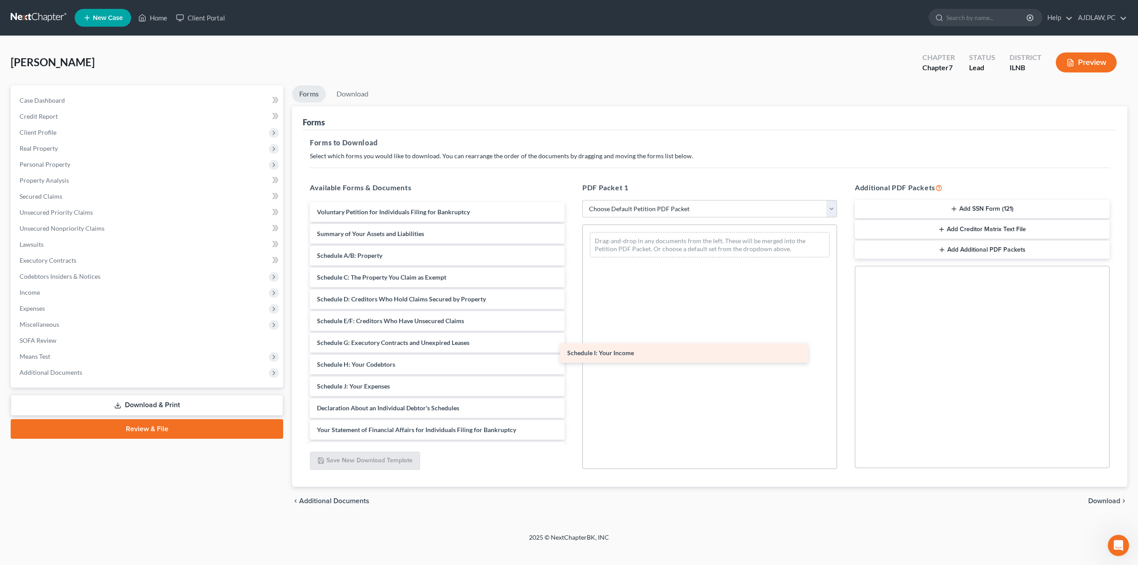
drag, startPoint x: 389, startPoint y: 381, endPoint x: 639, endPoint y: 348, distance: 252.4
click at [571, 348] on div "Schedule I: Your Income Voluntary Petition for Individuals Filing for Bankruptc…" at bounding box center [437, 397] width 269 height 390
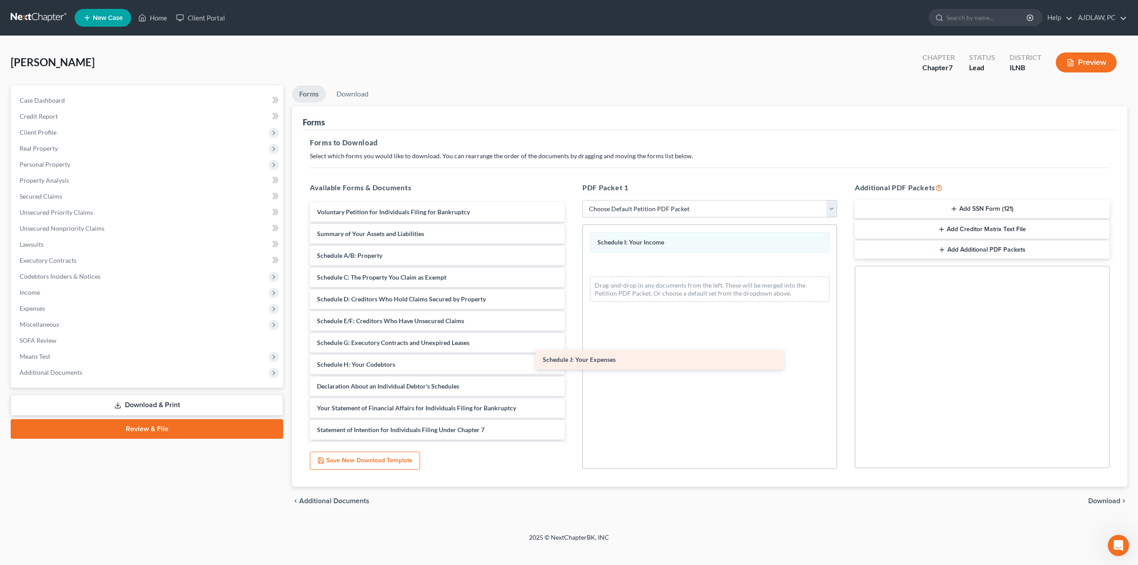
drag, startPoint x: 410, startPoint y: 384, endPoint x: 640, endPoint y: 356, distance: 231.9
click at [571, 356] on div "Schedule J: Your Expenses Voluntary Petition for Individuals Filing for Bankrup…" at bounding box center [437, 386] width 269 height 368
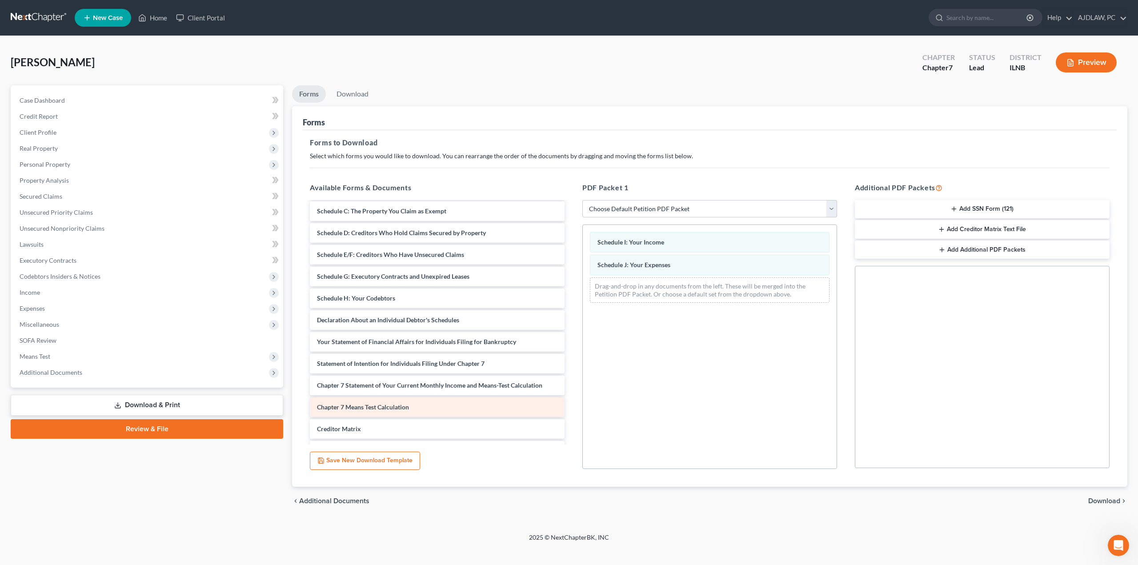
scroll to position [128, 0]
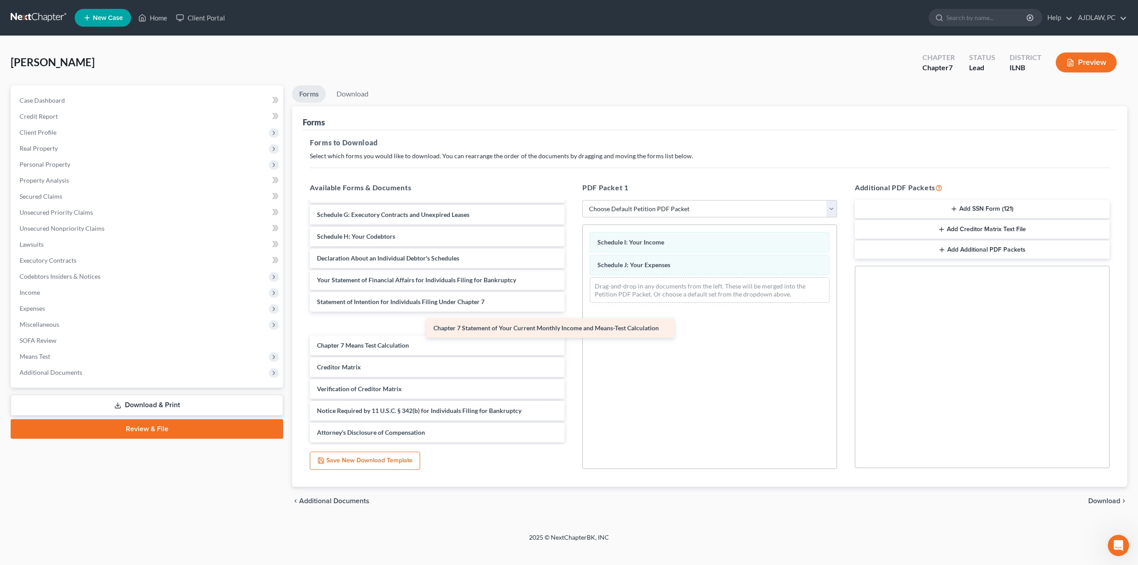
drag, startPoint x: 384, startPoint y: 321, endPoint x: 595, endPoint y: 325, distance: 212.0
click at [571, 325] on div "Chapter 7 Statement of Your Current Monthly Income and Means-Test Calculation V…" at bounding box center [437, 258] width 269 height 368
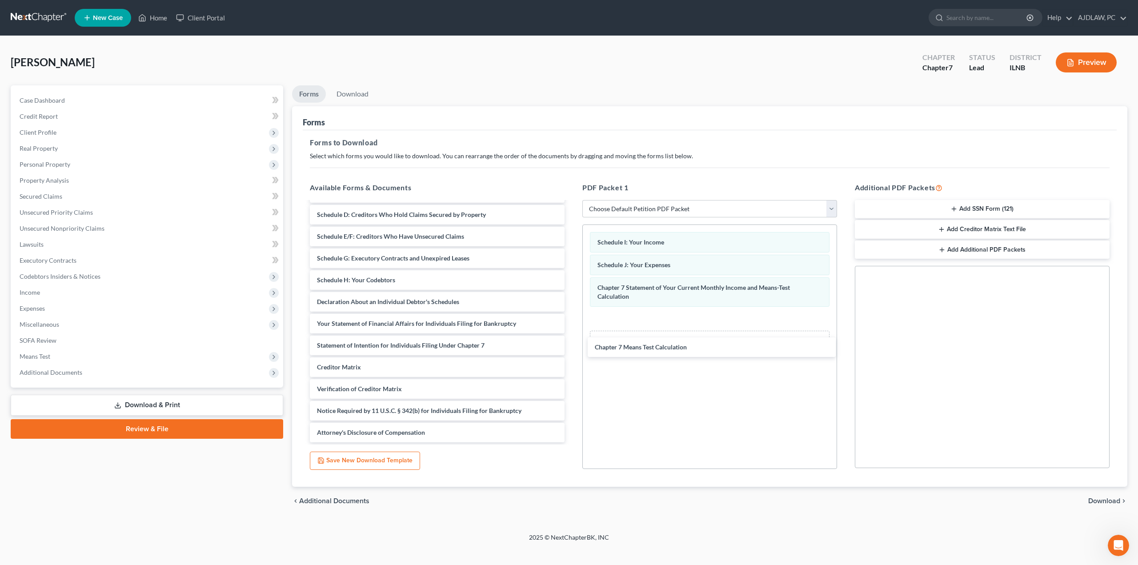
scroll to position [84, 0]
drag, startPoint x: 358, startPoint y: 346, endPoint x: 640, endPoint y: 348, distance: 281.8
click at [571, 348] on div "Chapter 7 Means Test Calculation Voluntary Petition for Individuals Filing for …" at bounding box center [437, 280] width 269 height 324
click at [1104, 501] on span "Download" at bounding box center [1104, 500] width 32 height 7
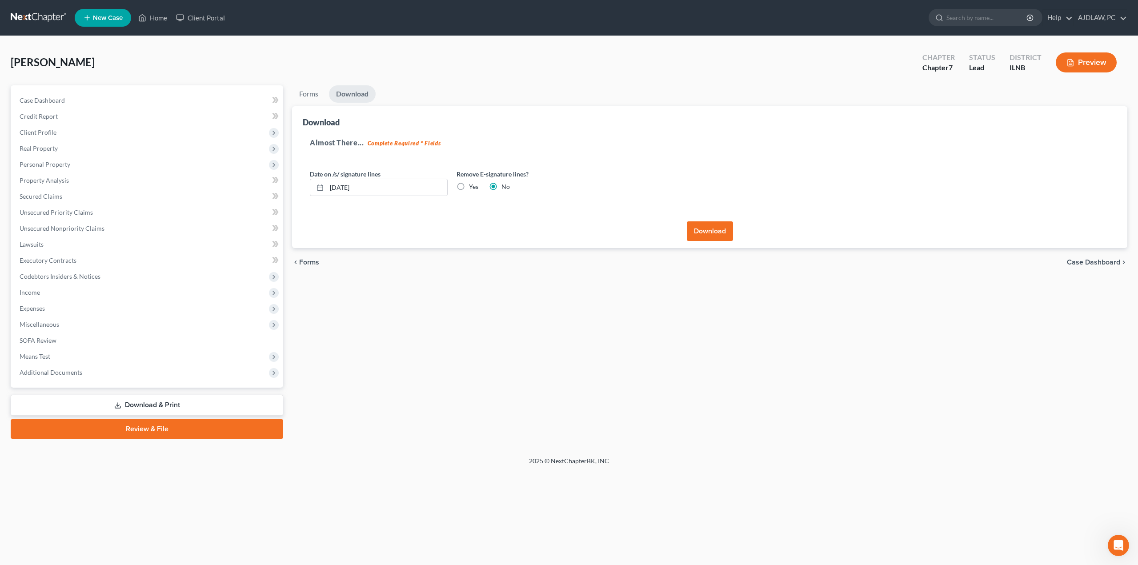
click at [720, 231] on button "Download" at bounding box center [710, 231] width 46 height 20
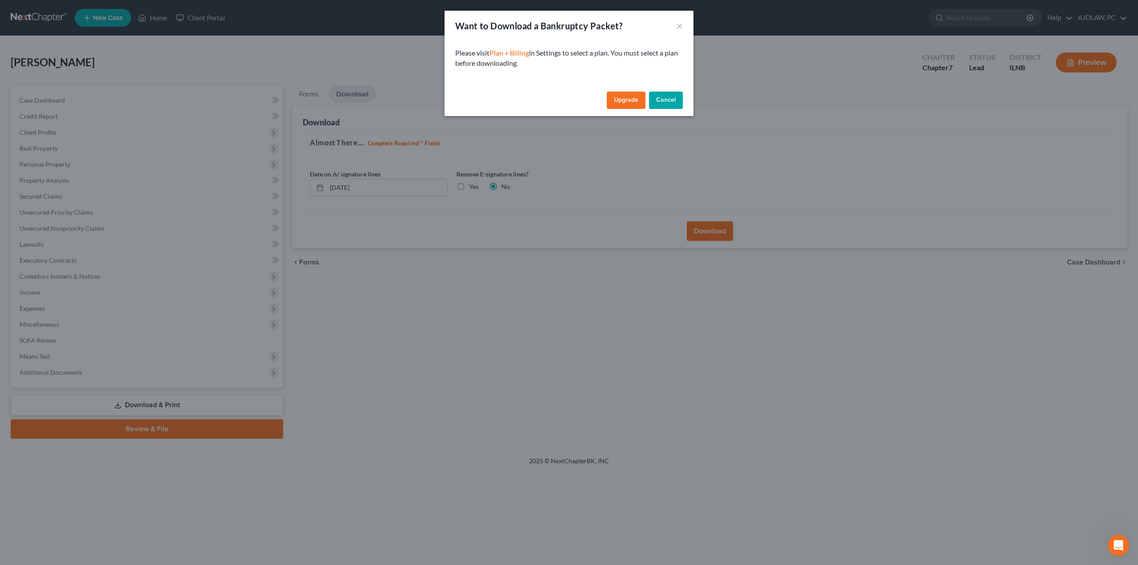
click at [657, 103] on button "Cancel" at bounding box center [666, 101] width 34 height 18
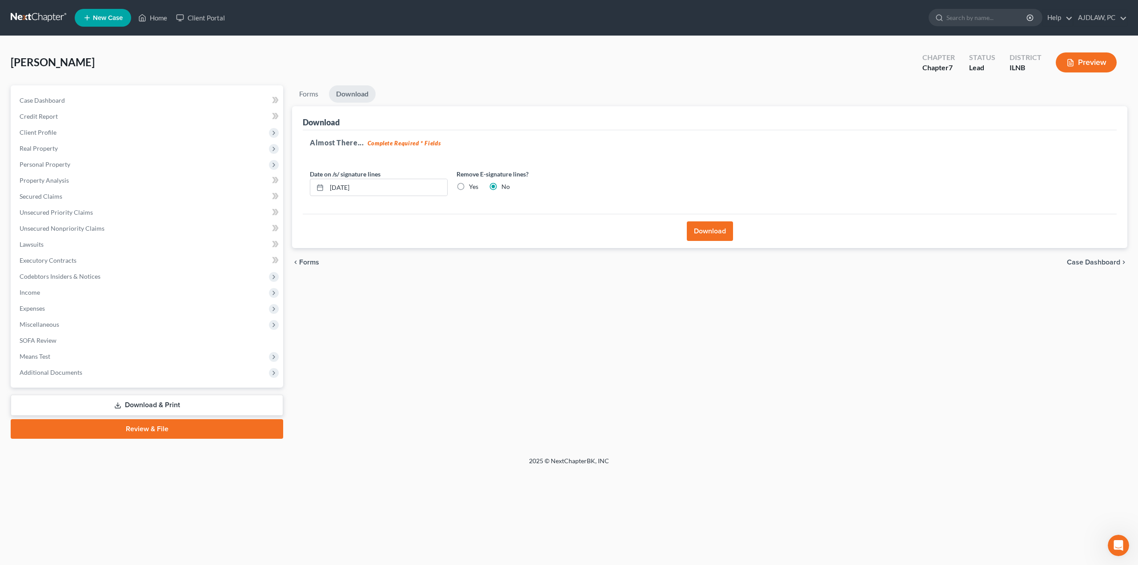
click at [1090, 56] on button "Preview" at bounding box center [1085, 62] width 61 height 20
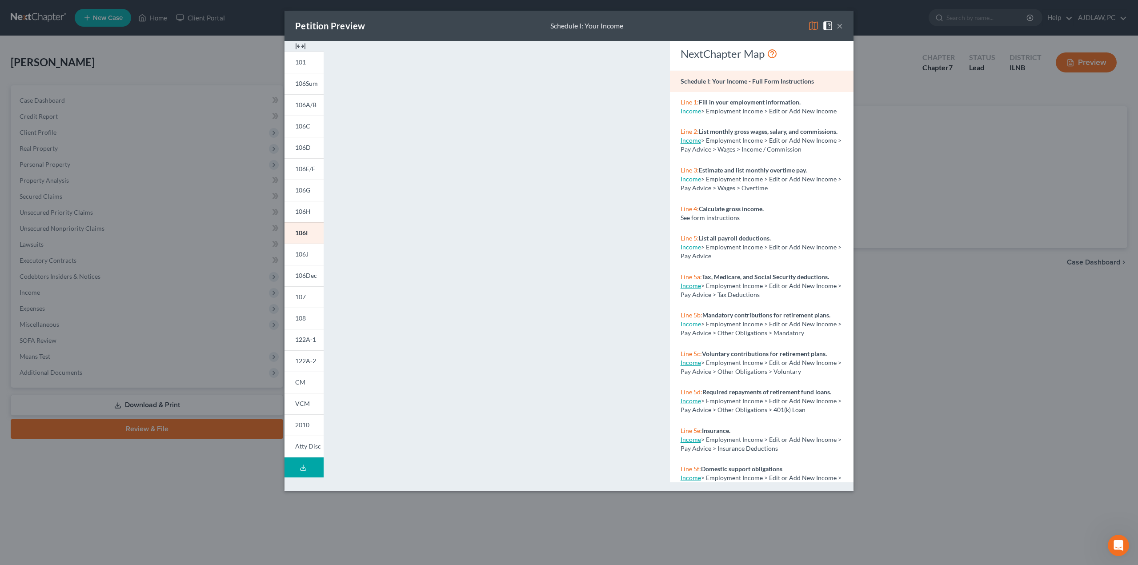
click at [841, 29] on button "×" at bounding box center [839, 25] width 6 height 11
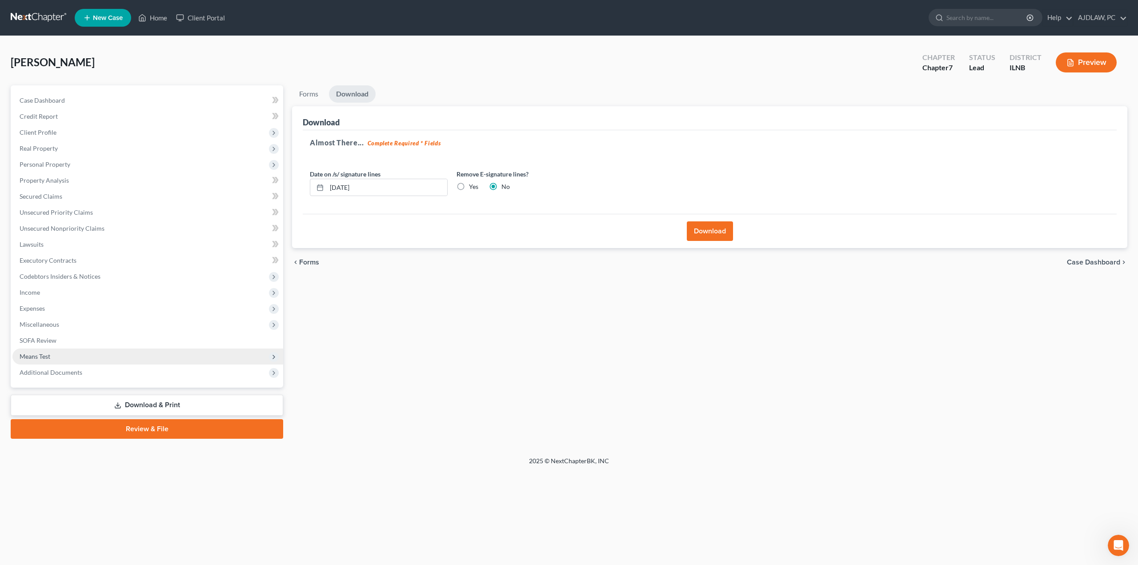
click at [57, 354] on span "Means Test" at bounding box center [147, 356] width 271 height 16
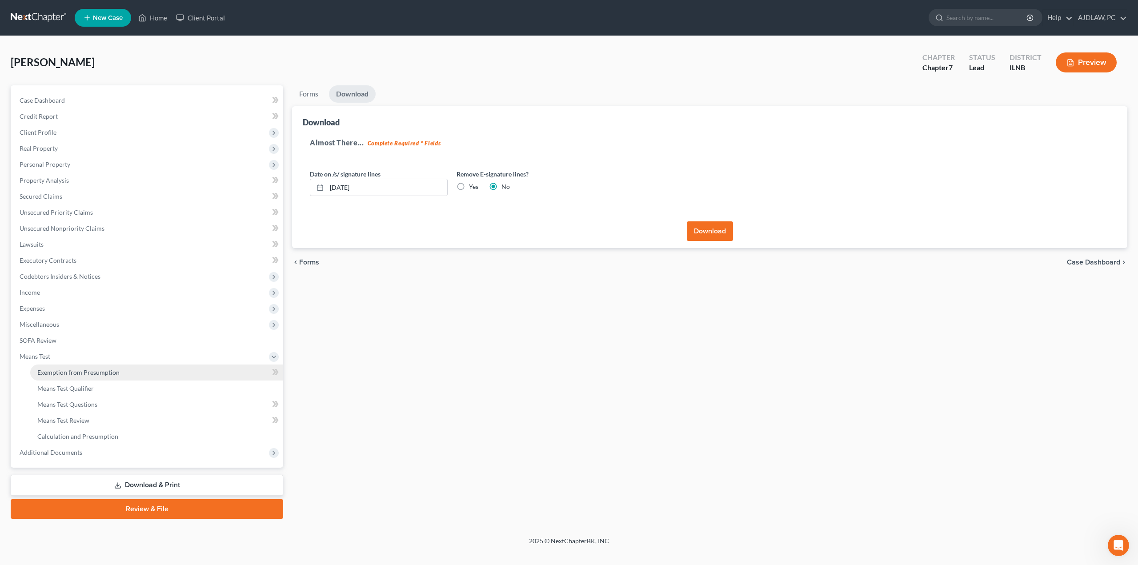
click at [50, 375] on span "Exemption from Presumption" at bounding box center [78, 372] width 82 height 8
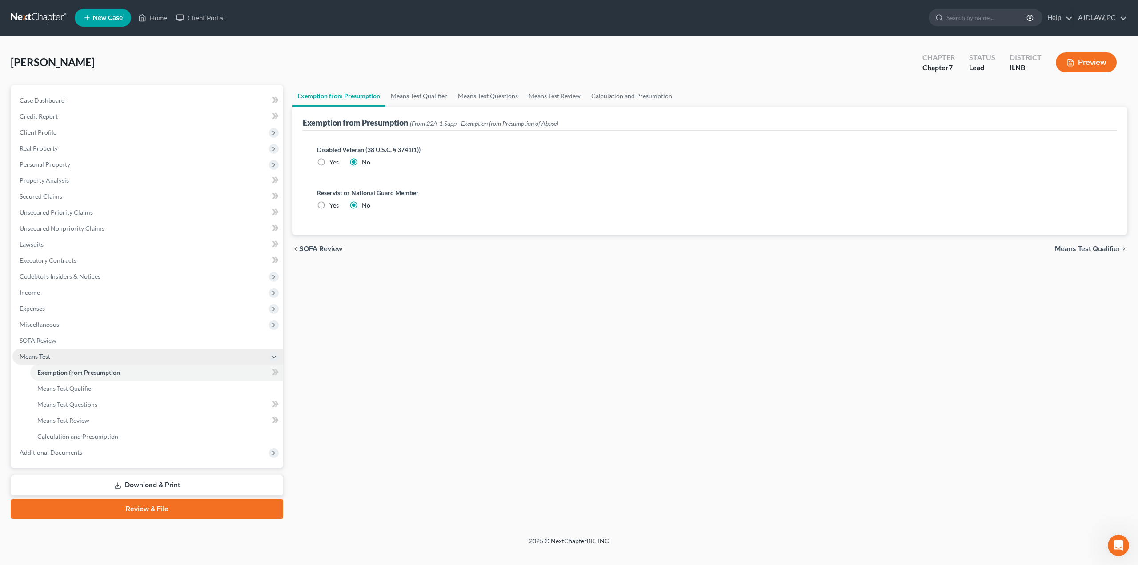
click at [49, 357] on span "Means Test" at bounding box center [35, 356] width 31 height 8
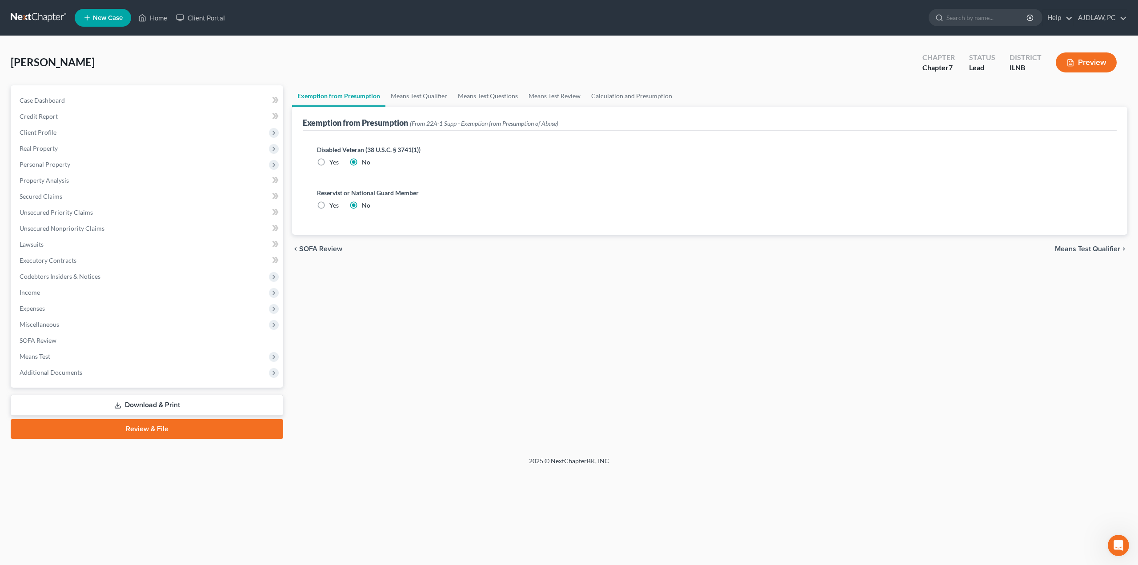
click at [1067, 67] on icon "button" at bounding box center [1070, 63] width 8 height 8
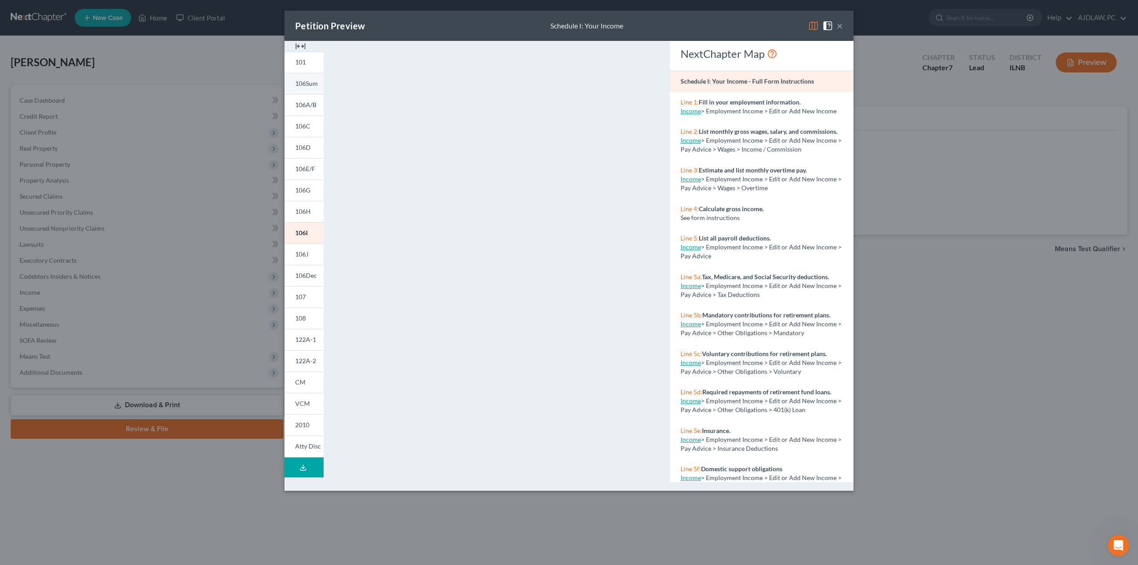
click at [313, 81] on span "106Sum" at bounding box center [306, 84] width 23 height 8
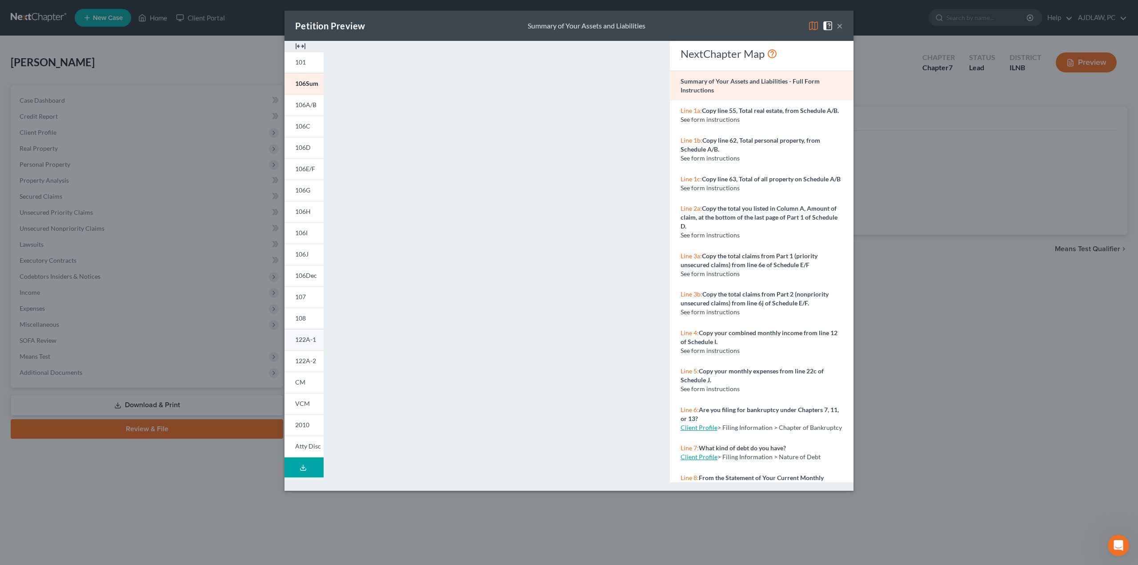
click at [308, 336] on span "122A-1" at bounding box center [305, 340] width 21 height 8
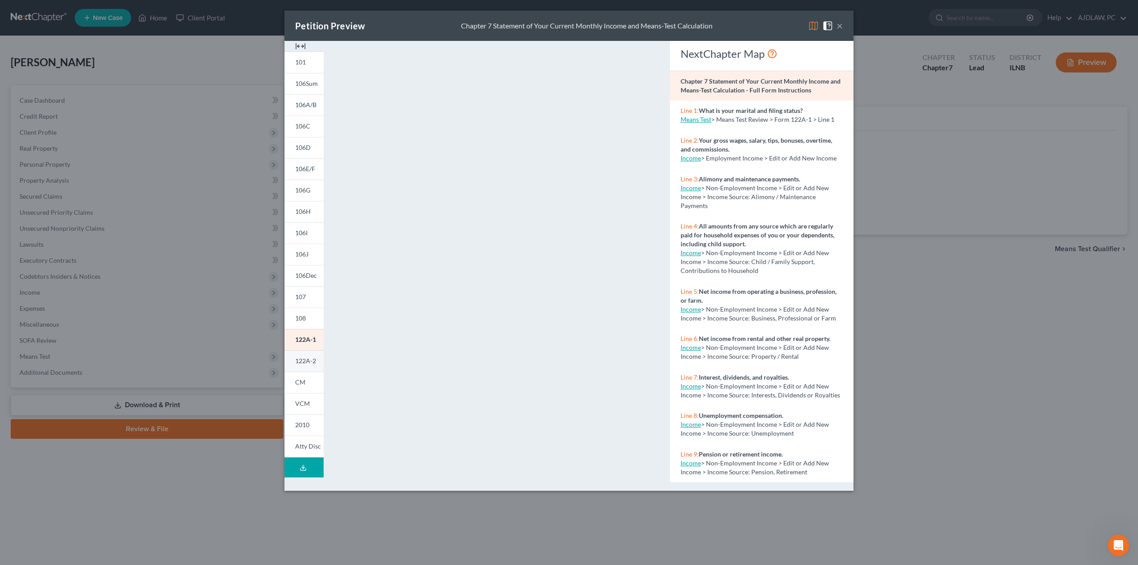
click at [304, 361] on span "122A-2" at bounding box center [305, 361] width 21 height 8
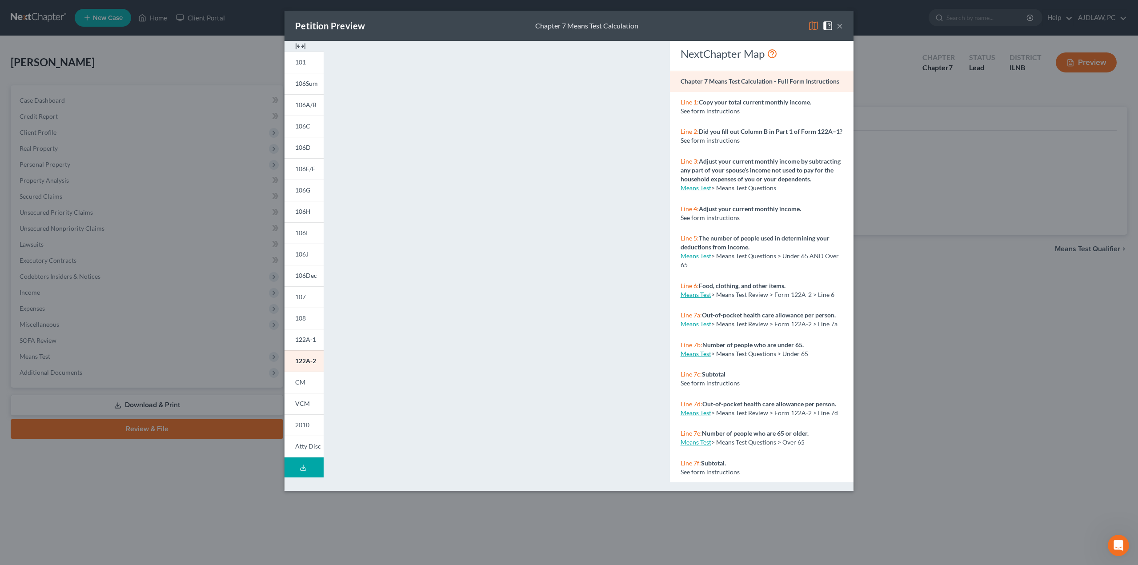
click at [840, 26] on button "×" at bounding box center [839, 25] width 6 height 11
